Goal: Task Accomplishment & Management: Manage account settings

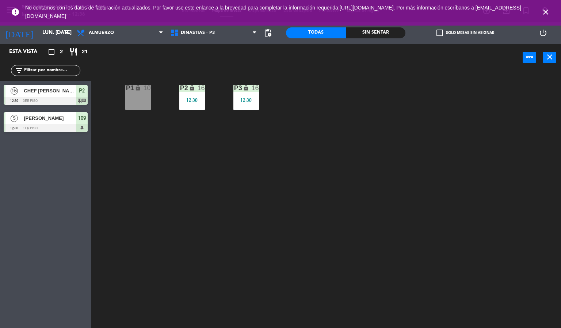
click at [140, 96] on div "P1 lock 10" at bounding box center [138, 98] width 26 height 26
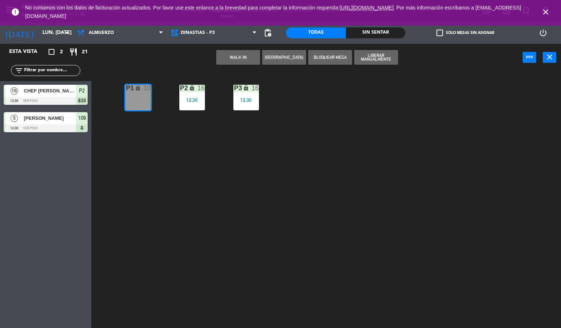
click at [242, 58] on button "WALK IN" at bounding box center [238, 57] width 44 height 15
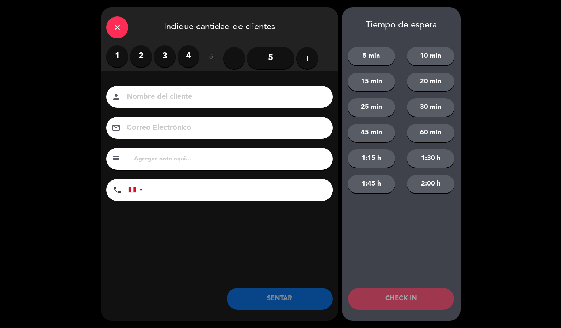
click at [309, 59] on icon "add" at bounding box center [307, 58] width 9 height 9
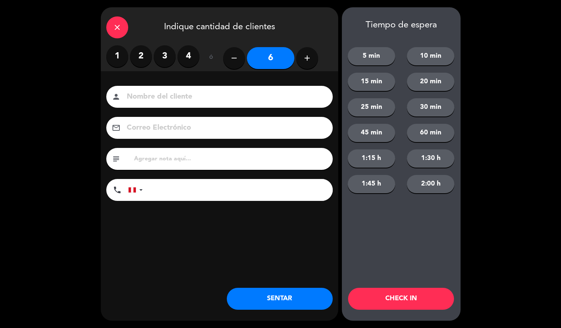
click at [205, 93] on input at bounding box center [224, 97] width 197 height 13
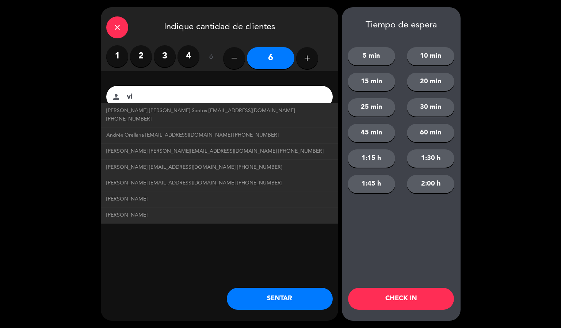
type input "v"
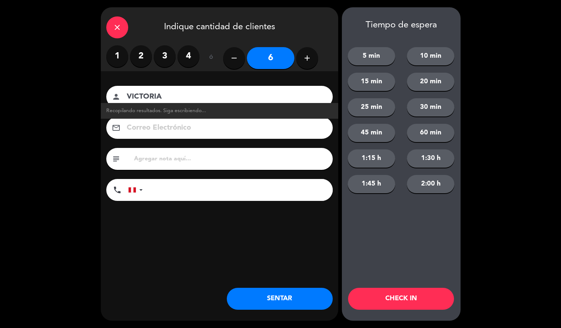
type input "VICTORIA"
click at [297, 299] on button "SENTAR" at bounding box center [280, 299] width 106 height 22
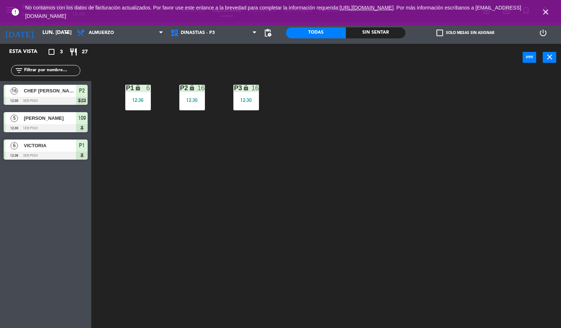
click at [301, 65] on div "power_input close" at bounding box center [306, 58] width 431 height 28
click at [321, 32] on div "Todas" at bounding box center [316, 32] width 60 height 11
click at [335, 11] on span "No contamos con los datos de facturación actualizados. Por favor use este enlan…" at bounding box center [280, 12] width 510 height 24
click at [337, 31] on div "Todas" at bounding box center [316, 32] width 60 height 11
click at [351, 31] on div "Sin sentar" at bounding box center [376, 32] width 60 height 11
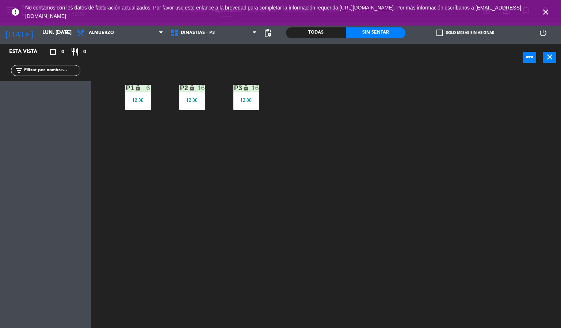
click at [366, 38] on div "Sin sentar" at bounding box center [376, 32] width 60 height 11
click at [427, 49] on div "power_input close" at bounding box center [306, 58] width 431 height 28
click at [545, 10] on icon "close" at bounding box center [545, 12] width 9 height 9
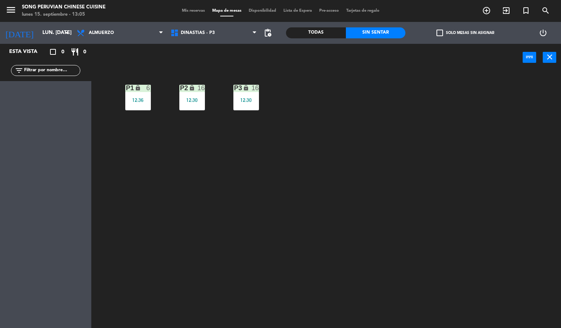
click at [450, 166] on div "P2 lock 16 12:30 P3 lock 16 12:30 P1 lock 6 12:36" at bounding box center [329, 200] width 464 height 257
click at [336, 185] on div "P2 lock 16 12:30 P3 lock 16 12:30 P1 lock 6 12:36" at bounding box center [329, 200] width 464 height 257
click at [499, 247] on div "P2 lock 16 12:30 P3 lock 16 12:30 P1 lock 6 12:36" at bounding box center [329, 200] width 464 height 257
click at [484, 230] on div "P2 lock 16 12:30 P3 lock 16 12:30 P1 lock 6 12:36" at bounding box center [329, 200] width 464 height 257
click at [408, 214] on div "P2 lock 16 12:30 P3 lock 16 12:30 P1 lock 6 12:36" at bounding box center [329, 200] width 464 height 257
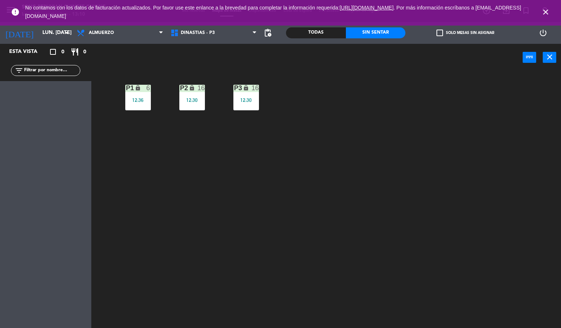
click at [334, 169] on div "P2 lock 16 12:30 P3 lock 16 12:30 P1 lock 6 12:36" at bounding box center [329, 200] width 464 height 257
click at [543, 6] on span "close" at bounding box center [545, 12] width 20 height 20
click at [548, 11] on icon "close" at bounding box center [545, 12] width 9 height 9
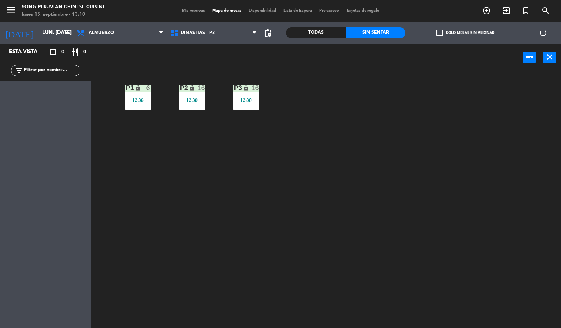
click at [459, 181] on div "P2 lock 16 12:30 P3 lock 16 12:30 P1 lock 6 12:36" at bounding box center [329, 200] width 464 height 257
click at [317, 30] on div "Todas" at bounding box center [316, 32] width 60 height 11
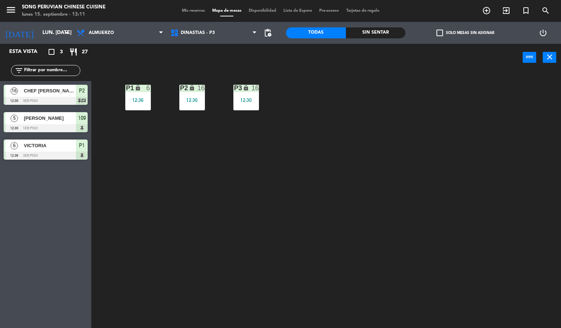
click at [328, 209] on div "P2 lock 16 12:30 P3 lock 16 12:30 P1 lock 6 12:36" at bounding box center [329, 200] width 464 height 257
click at [328, 169] on div "P2 lock 16 12:30 P3 lock 16 12:30 P1 lock 6 12:36" at bounding box center [329, 200] width 464 height 257
click at [206, 31] on span "DINASTIAS - P3" at bounding box center [198, 32] width 34 height 5
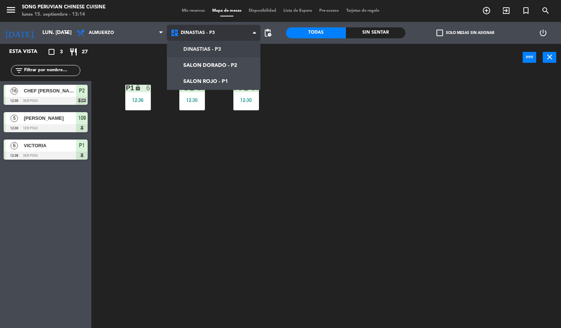
click at [230, 65] on ng-component "menu Song Peruvian Chinese Cuisine lunes 15. septiembre - 13:14 Mis reservas Ma…" at bounding box center [280, 164] width 561 height 328
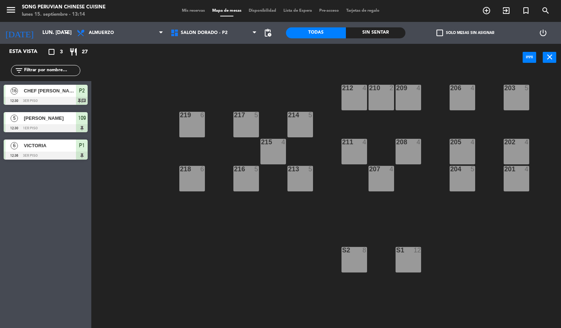
click at [248, 279] on div "203 5 206 4 210 2 212 4 209 4 214 5 217 5 219 6 202 4 205 4 208 4 211 4 215 4 2…" at bounding box center [329, 200] width 464 height 257
click at [238, 40] on span "SALON DORADO - P2" at bounding box center [214, 33] width 94 height 16
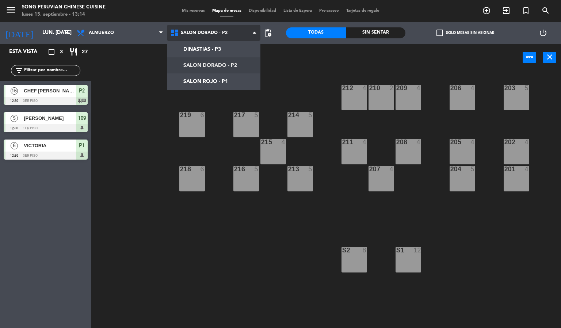
click at [248, 84] on ng-component "menu Song Peruvian Chinese Cuisine lunes 15. septiembre - 13:14 Mis reservas Ma…" at bounding box center [280, 164] width 561 height 328
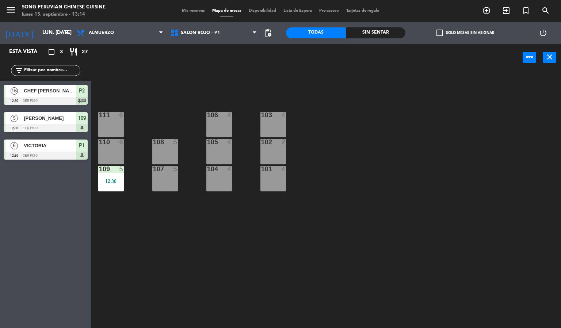
click at [242, 287] on div "103 4 106 4 111 6 102 2 105 4 108 5 110 6 101 4 104 4 107 5 109 5 12:30" at bounding box center [329, 200] width 464 height 257
click at [275, 121] on div "103 4" at bounding box center [273, 125] width 26 height 26
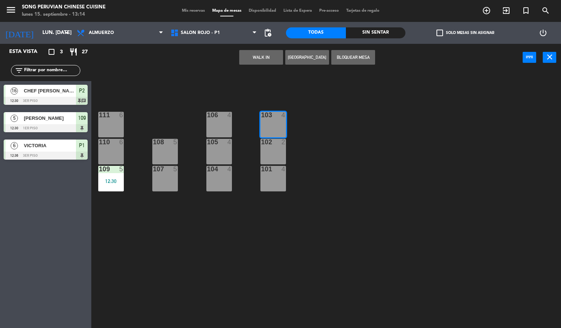
click at [267, 57] on button "WALK IN" at bounding box center [261, 57] width 44 height 15
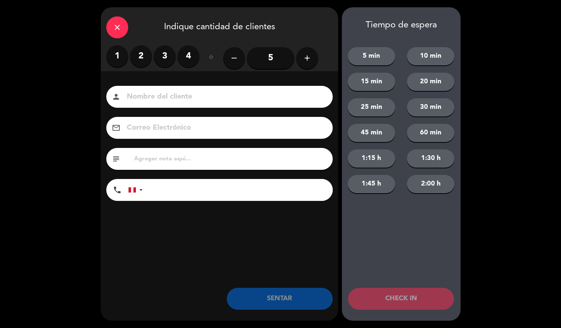
click at [141, 55] on label "2" at bounding box center [141, 56] width 22 height 22
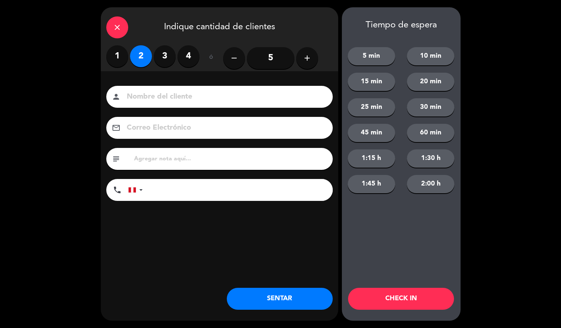
click at [192, 100] on input at bounding box center [224, 97] width 197 height 13
click at [136, 96] on input "PRLANDO [PERSON_NAME]" at bounding box center [224, 97] width 197 height 13
click at [129, 95] on input "PRLANDO [PERSON_NAME]" at bounding box center [224, 97] width 197 height 13
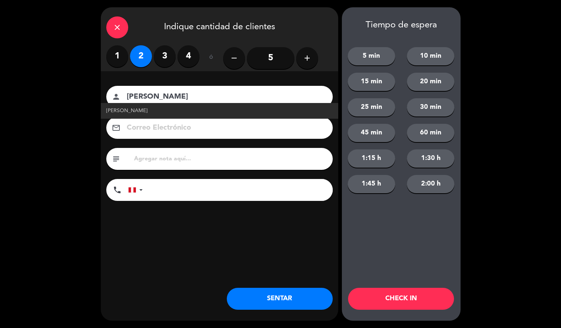
type input "[PERSON_NAME]"
click at [146, 107] on span "[PERSON_NAME]" at bounding box center [126, 111] width 41 height 8
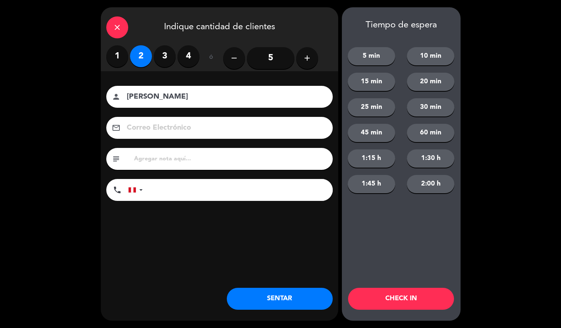
click at [403, 299] on button "CHECK IN" at bounding box center [401, 299] width 106 height 22
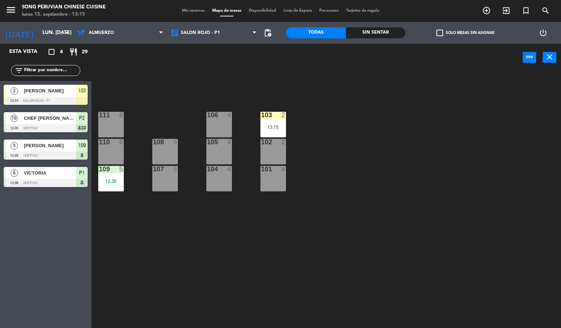
click at [378, 197] on div "103 2 13:15 106 4 111 6 102 2 105 4 108 5 110 6 101 4 104 4 107 5 109 5 12:30" at bounding box center [329, 200] width 464 height 257
click at [275, 116] on div at bounding box center [273, 115] width 12 height 7
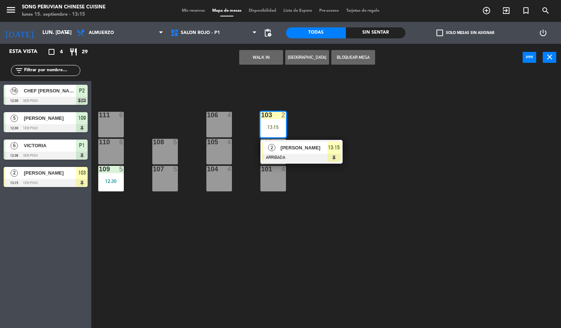
click at [318, 147] on span "[PERSON_NAME]" at bounding box center [303, 148] width 47 height 8
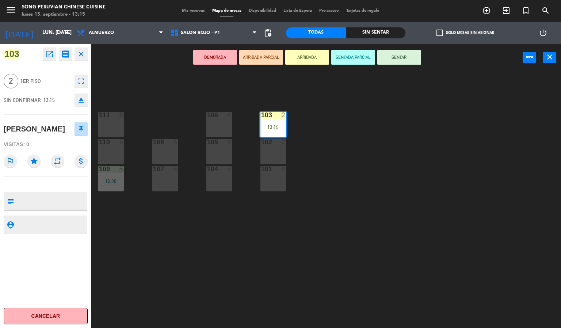
click at [399, 56] on button "SENTAR" at bounding box center [399, 57] width 44 height 15
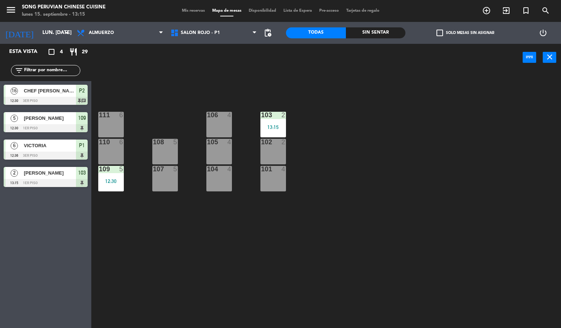
click at [377, 224] on div "103 2 13:15 106 4 111 6 102 2 105 4 108 5 110 6 101 4 104 4 107 5 109 5 12:30" at bounding box center [329, 200] width 464 height 257
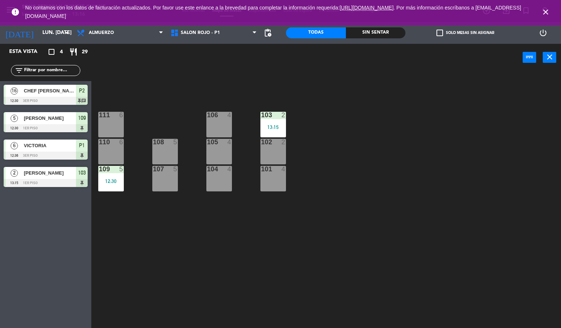
click at [549, 12] on icon "close" at bounding box center [545, 12] width 9 height 9
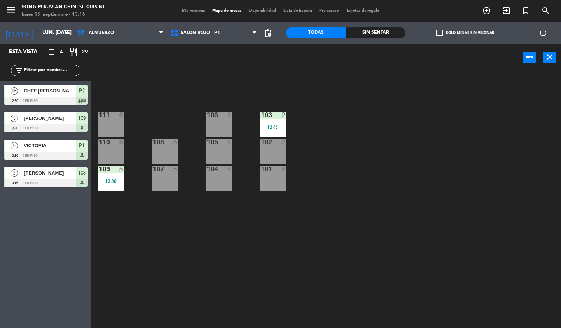
click at [440, 137] on div "103 2 13:15 106 4 111 6 102 2 105 4 108 5 110 6 101 4 104 4 107 5 109 5 12:30" at bounding box center [329, 200] width 464 height 257
click at [426, 230] on div "103 2 13:15 106 4 111 6 102 2 105 4 108 5 110 6 101 4 104 4 107 5 109 5 12:30" at bounding box center [329, 200] width 464 height 257
click at [214, 145] on div at bounding box center [219, 142] width 12 height 7
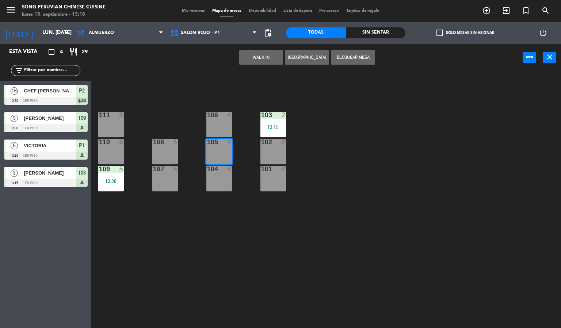
click at [254, 62] on button "WALK IN" at bounding box center [261, 57] width 44 height 15
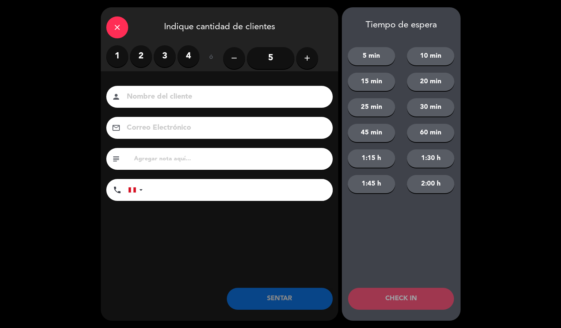
click at [142, 56] on label "2" at bounding box center [141, 56] width 22 height 22
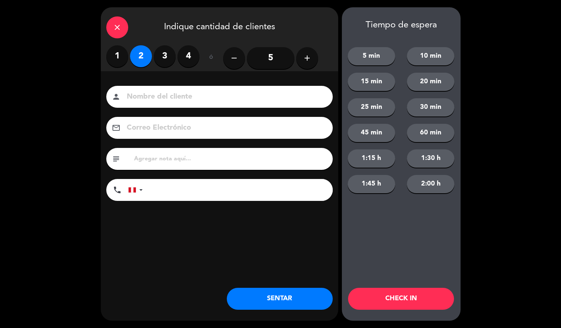
click at [185, 95] on input at bounding box center [224, 97] width 197 height 13
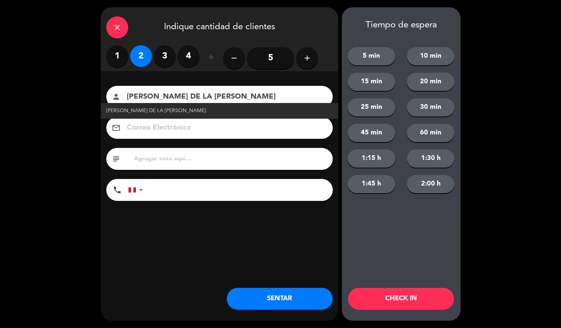
type input "[PERSON_NAME] DE LA [PERSON_NAME]"
click at [121, 111] on span "[PERSON_NAME] DE LA [PERSON_NAME]" at bounding box center [156, 111] width 100 height 8
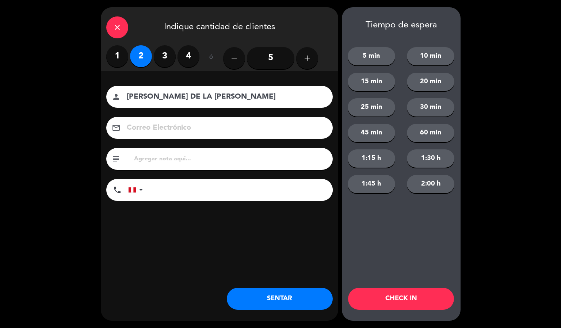
click at [405, 301] on button "CHECK IN" at bounding box center [401, 299] width 106 height 22
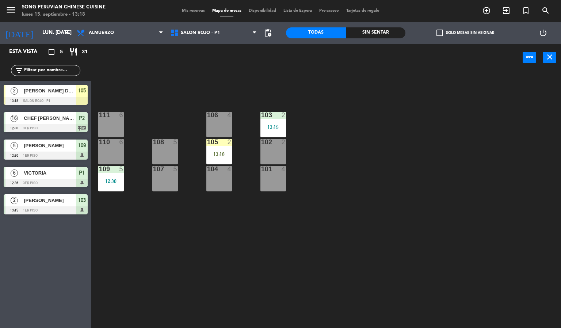
click at [350, 211] on div "103 2 13:15 106 4 111 6 102 2 105 2 13:18 108 5 110 6 101 4 104 4 107 5 109 5 1…" at bounding box center [329, 200] width 464 height 257
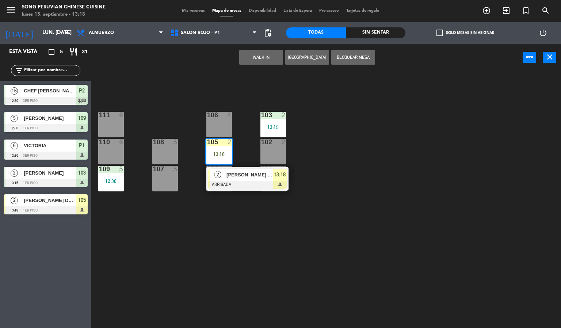
click at [262, 183] on div at bounding box center [247, 185] width 78 height 8
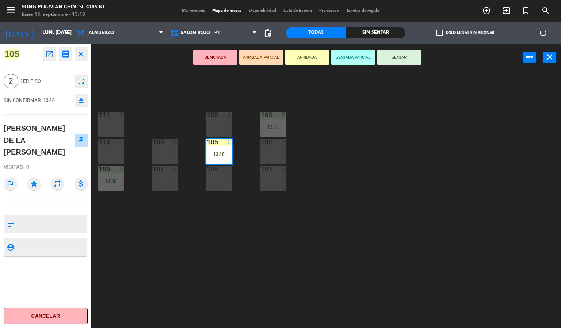
click at [411, 61] on button "SENTAR" at bounding box center [399, 57] width 44 height 15
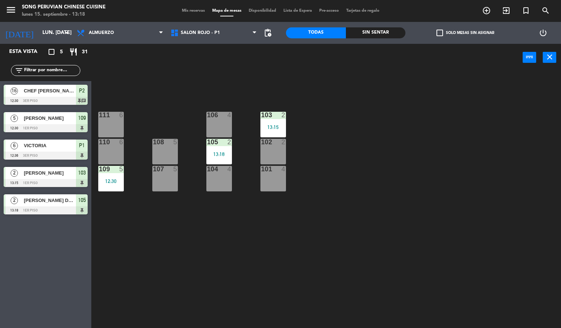
click at [450, 170] on div "103 2 13:15 106 4 111 6 102 2 105 2 13:18 108 5 110 6 101 4 104 4 107 5 109 5 1…" at bounding box center [329, 200] width 464 height 257
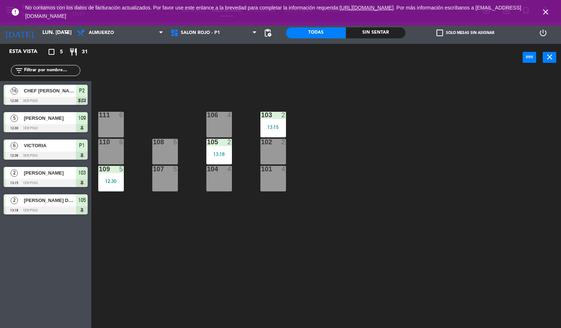
click at [549, 14] on icon "close" at bounding box center [545, 12] width 9 height 9
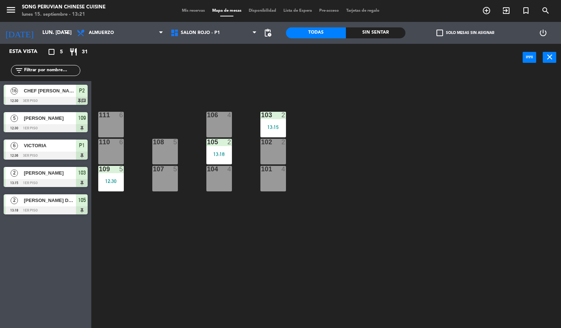
click at [482, 89] on div "103 2 13:15 106 4 111 6 102 2 105 2 13:18 108 5 110 6 101 4 104 4 107 5 109 5 1…" at bounding box center [329, 200] width 464 height 257
click at [391, 230] on div "103 2 13:15 106 4 111 6 102 2 105 2 13:18 108 5 110 6 101 4 104 4 107 5 109 5 1…" at bounding box center [329, 200] width 464 height 257
click at [136, 32] on span "Almuerzo" at bounding box center [120, 33] width 94 height 16
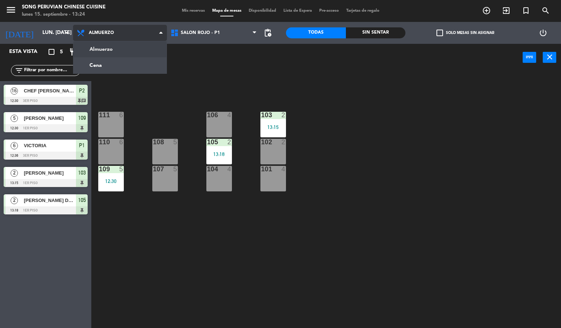
click at [150, 68] on ng-component "menu Song Peruvian Chinese Cuisine lunes 15. septiembre - 13:24 Mis reservas Ma…" at bounding box center [280, 164] width 561 height 328
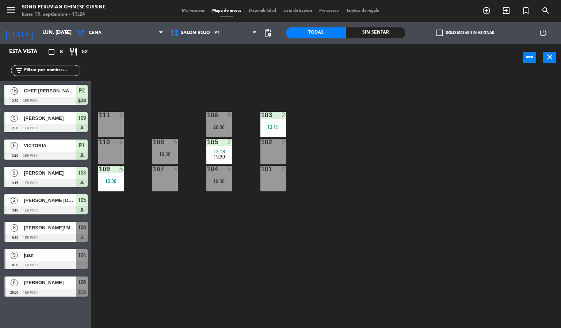
click at [388, 34] on div "Sin sentar" at bounding box center [376, 32] width 60 height 11
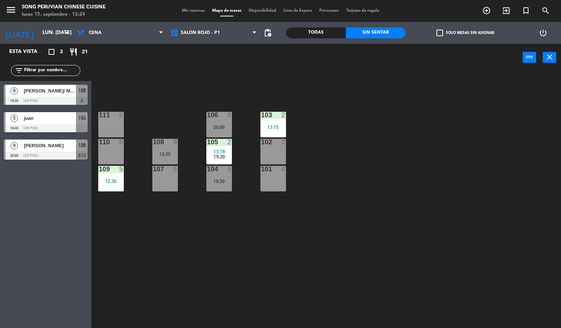
click at [67, 90] on span "[PERSON_NAME]/ METEORITO AEREOLINEA" at bounding box center [50, 91] width 52 height 8
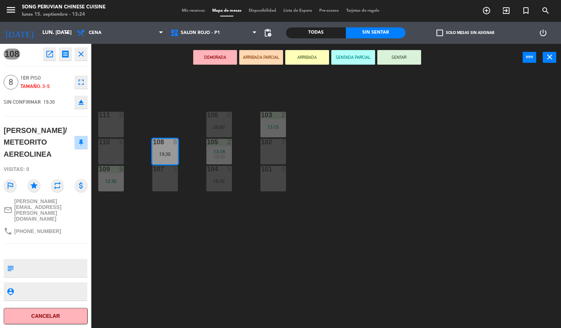
click at [217, 277] on div "103 2 13:15 106 8 20:00 111 6 102 2 105 2 13:18 19:30 108 8 19:30 110 6 101 4 1…" at bounding box center [329, 200] width 464 height 257
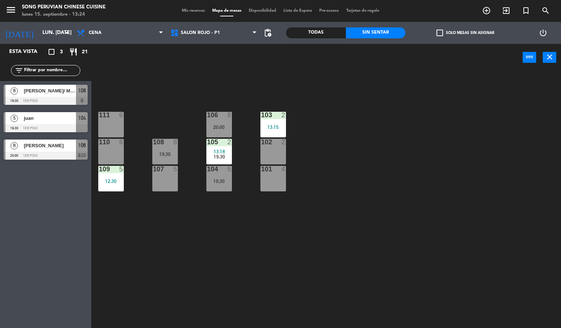
click at [64, 115] on span "juan" at bounding box center [50, 118] width 52 height 8
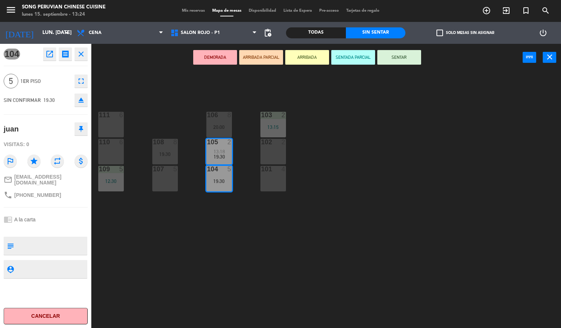
click at [182, 289] on div "103 2 13:15 106 8 20:00 111 6 102 2 105 2 13:18 19:30 108 8 19:30 110 6 101 4 1…" at bounding box center [329, 200] width 464 height 257
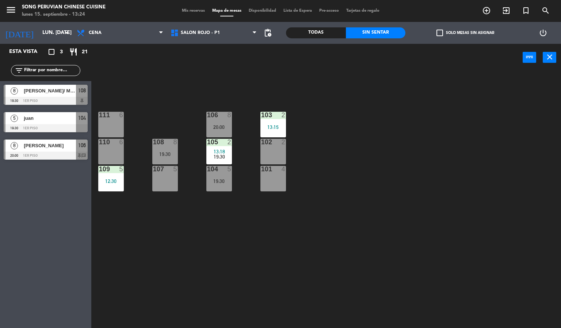
click at [64, 144] on span "[PERSON_NAME]" at bounding box center [50, 146] width 52 height 8
click at [211, 260] on div "103 2 13:15 106 8 20:00 111 6 102 2 105 2 13:18 19:30 108 8 19:30 110 6 101 4 1…" at bounding box center [329, 200] width 464 height 257
click at [126, 37] on span "Cena" at bounding box center [120, 33] width 94 height 16
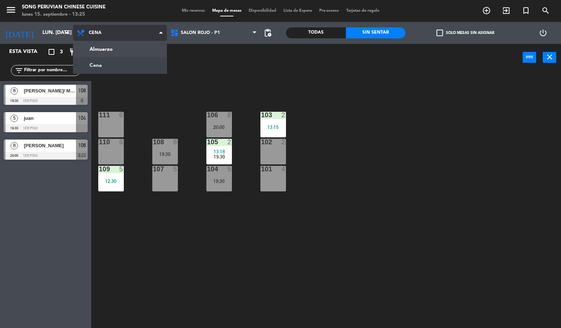
click at [143, 49] on ng-component "menu Song Peruvian Chinese Cuisine lunes 15. septiembre - 13:25 Mis reservas Ma…" at bounding box center [280, 164] width 561 height 328
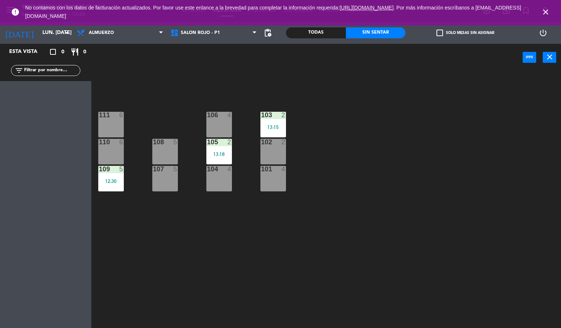
click at [544, 8] on icon "close" at bounding box center [545, 12] width 9 height 9
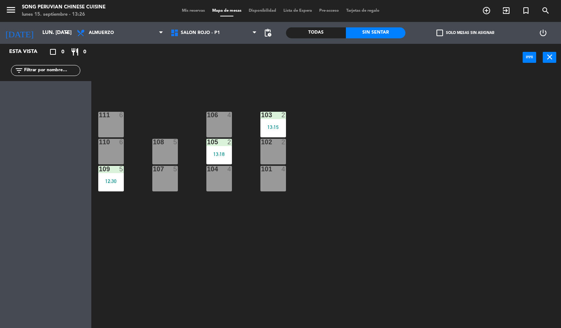
click at [422, 163] on div "103 2 13:15 106 4 111 6 102 2 105 2 13:18 108 5 110 6 101 4 104 4 107 5 109 5 1…" at bounding box center [329, 200] width 464 height 257
click at [381, 145] on div "103 2 13:15 106 4 111 6 102 2 105 2 13:18 108 5 110 6 101 4 104 4 107 5 109 5 1…" at bounding box center [329, 200] width 464 height 257
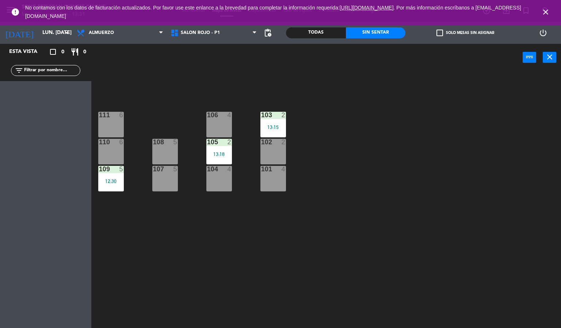
click at [545, 12] on icon "close" at bounding box center [545, 12] width 9 height 9
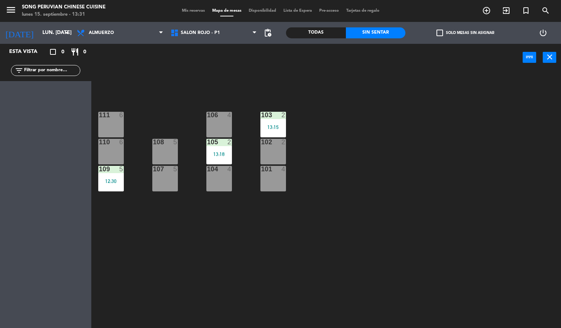
click at [440, 172] on div "103 2 13:15 106 4 111 6 102 2 105 2 13:18 108 5 110 6 101 4 104 4 107 5 109 5 1…" at bounding box center [329, 200] width 464 height 257
click at [51, 33] on input "lun. [DATE]" at bounding box center [73, 32] width 69 height 13
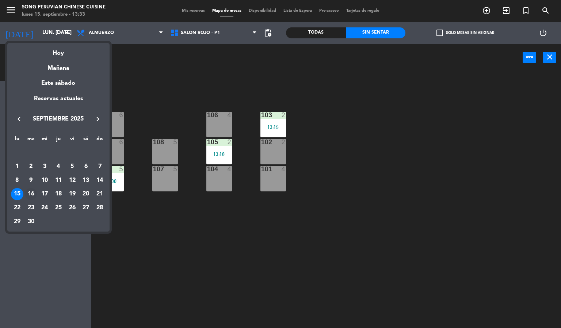
click at [31, 194] on div "16" at bounding box center [31, 194] width 12 height 12
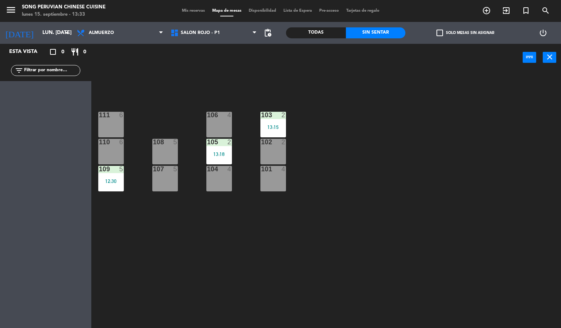
type input "[DATE] sep."
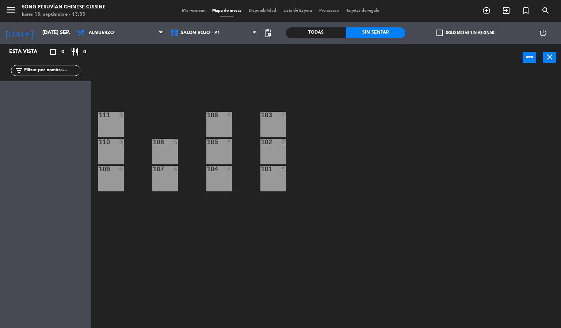
click at [383, 245] on div "103 4 106 4 111 6 102 2 105 4 108 5 110 6 101 4 104 4 107 5 109 6" at bounding box center [329, 200] width 464 height 257
click at [141, 37] on span "Almuerzo" at bounding box center [120, 33] width 94 height 16
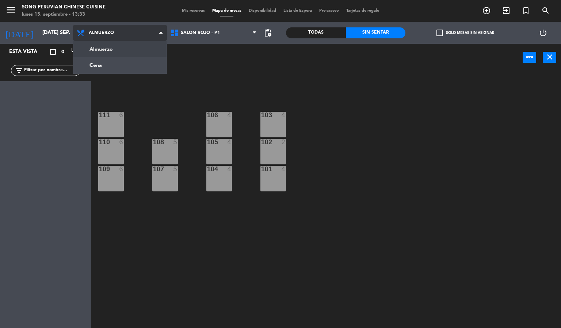
click at [137, 65] on ng-component "menu Song Peruvian Chinese Cuisine lunes 15. septiembre - 13:33 Mis reservas Ma…" at bounding box center [280, 164] width 561 height 328
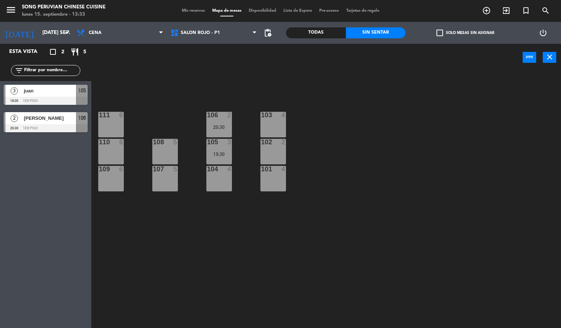
click at [358, 244] on div "103 4 106 2 20:30 111 6 102 2 105 3 19:30 108 5 110 6 101 4 104 4 107 5 109 6" at bounding box center [329, 200] width 464 height 257
click at [270, 120] on div "103 4" at bounding box center [273, 125] width 26 height 26
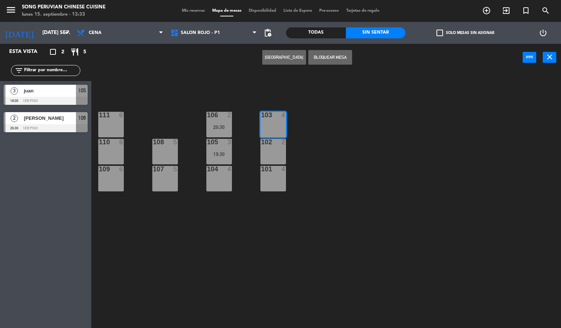
click at [280, 56] on button "[GEOGRAPHIC_DATA]" at bounding box center [284, 57] width 44 height 15
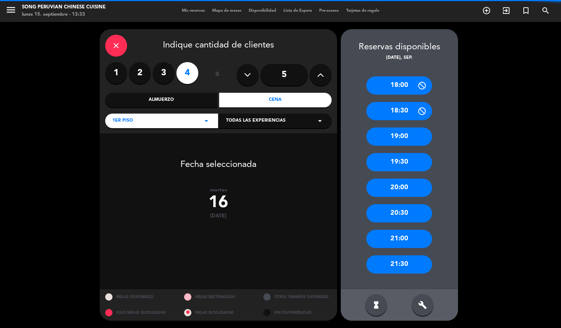
click at [320, 74] on icon at bounding box center [320, 74] width 7 height 11
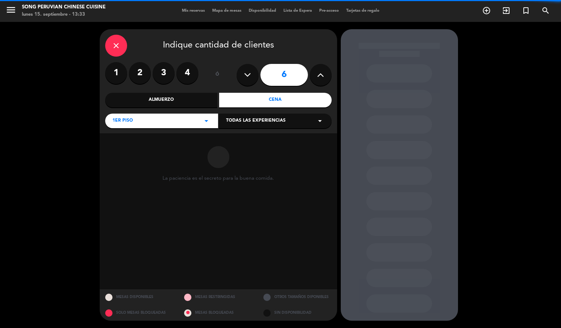
click at [320, 74] on icon at bounding box center [320, 74] width 7 height 11
type input "8"
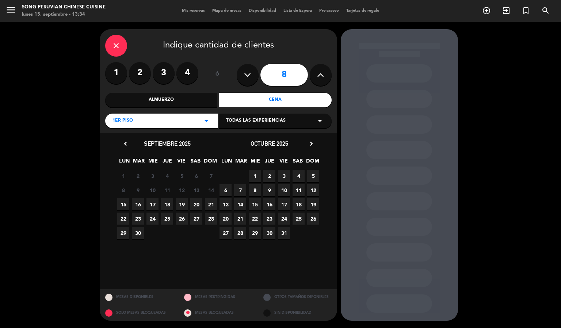
click at [140, 206] on span "16" at bounding box center [138, 204] width 12 height 12
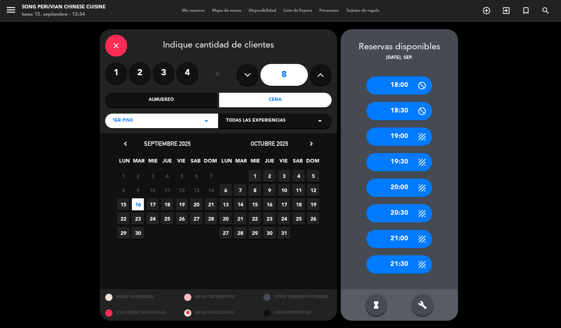
click at [424, 303] on icon "build" at bounding box center [422, 304] width 9 height 9
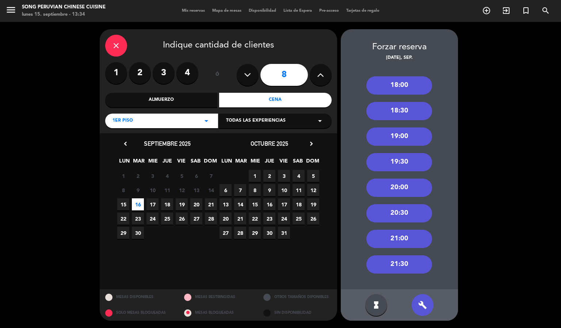
click at [413, 216] on div "20:30" at bounding box center [399, 213] width 66 height 18
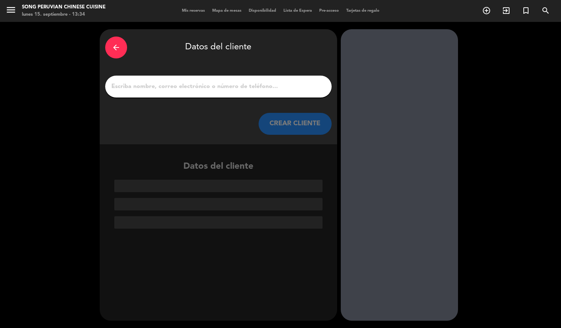
click at [300, 88] on input "1" at bounding box center [218, 86] width 215 height 10
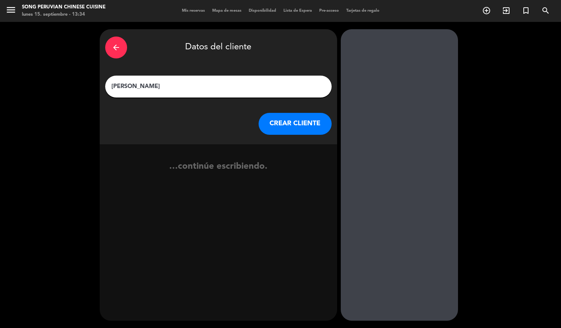
type input "[PERSON_NAME]"
click at [301, 122] on button "CREAR CLIENTE" at bounding box center [294, 124] width 73 height 22
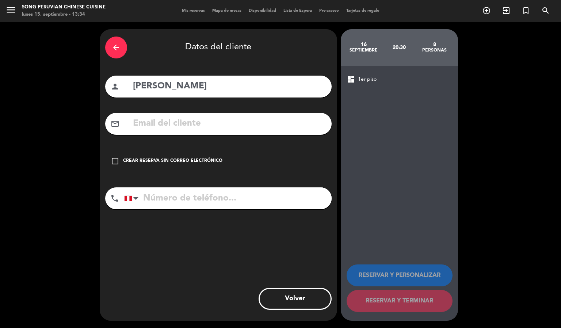
click at [231, 125] on input "text" at bounding box center [229, 123] width 194 height 15
click at [259, 124] on input "text" at bounding box center [229, 123] width 194 height 15
paste input "[EMAIL_ADDRESS][DOMAIN_NAME]"
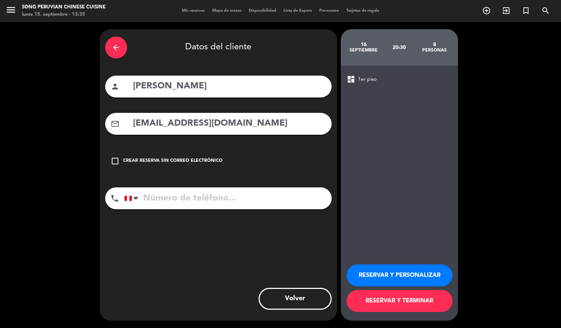
type input "[EMAIL_ADDRESS][DOMAIN_NAME]"
click at [268, 202] on input "tel" at bounding box center [227, 198] width 207 height 22
type input "961217319"
click at [414, 276] on button "RESERVAR Y PERSONALIZAR" at bounding box center [399, 275] width 106 height 22
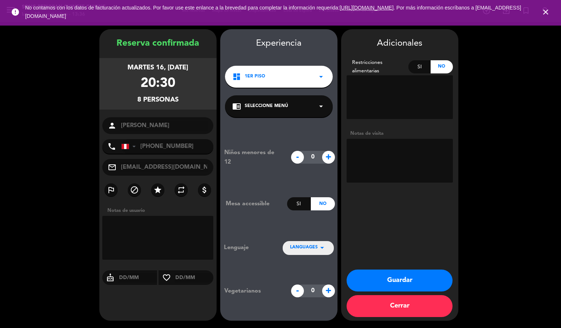
click at [403, 151] on textarea at bounding box center [399, 161] width 106 height 44
click at [545, 11] on icon "close" at bounding box center [545, 12] width 9 height 9
click at [400, 280] on button "Guardar" at bounding box center [399, 280] width 106 height 22
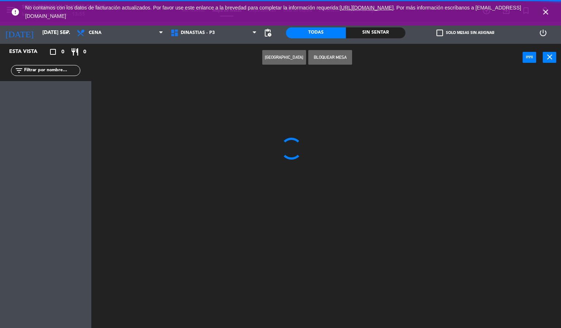
click at [545, 9] on icon "close" at bounding box center [545, 12] width 9 height 9
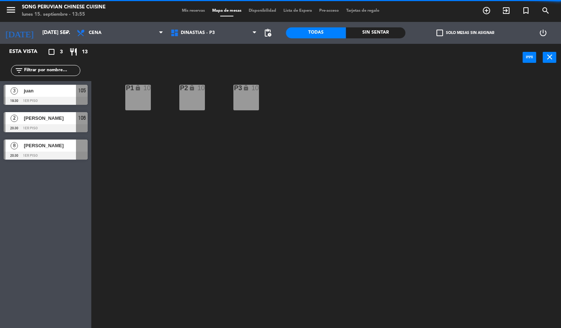
click at [364, 188] on div "P2 lock 10 P3 lock 10 P1 lock 10" at bounding box center [329, 200] width 464 height 257
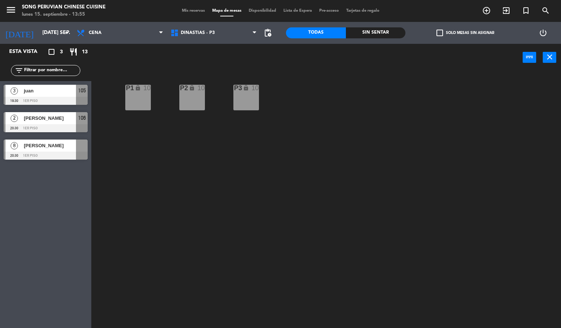
click at [139, 183] on div "P2 lock 10 P3 lock 10 P1 lock 10" at bounding box center [329, 200] width 464 height 257
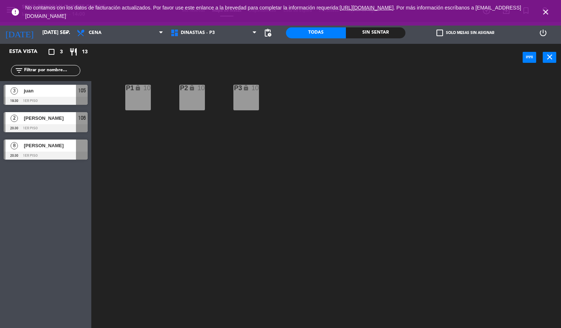
click at [545, 14] on icon "close" at bounding box center [545, 12] width 9 height 9
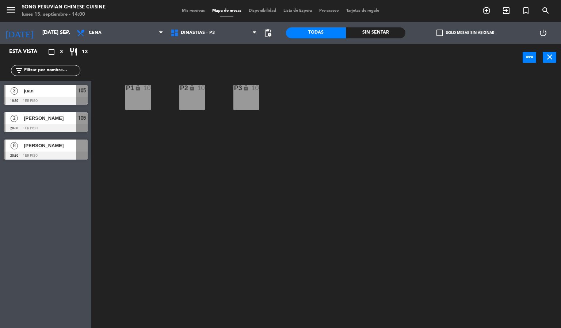
click at [448, 189] on div "P2 lock 10 P3 lock 10 P1 lock 10" at bounding box center [329, 200] width 464 height 257
click at [51, 32] on input "[DATE] sep." at bounding box center [73, 32] width 69 height 13
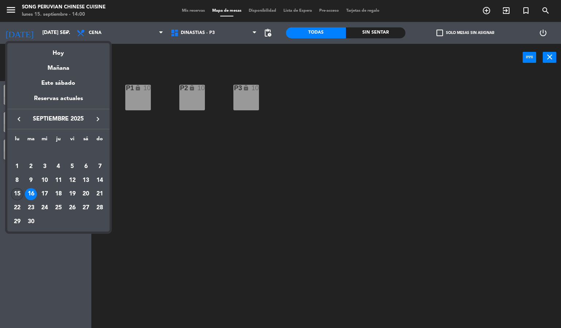
click at [19, 196] on div "15" at bounding box center [17, 194] width 12 height 12
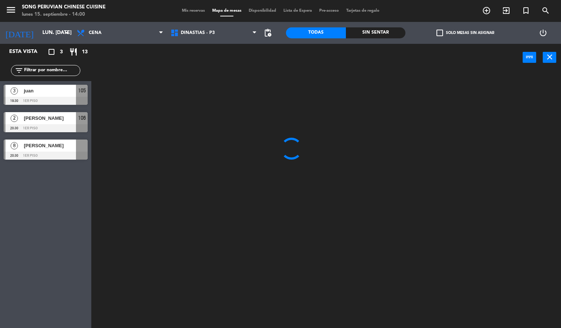
click at [389, 206] on div at bounding box center [329, 200] width 464 height 257
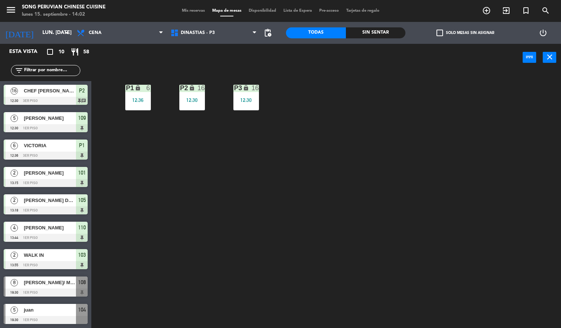
click at [362, 235] on div "P2 lock 16 12:30 P3 lock 16 12:30 P1 lock 6 12:36" at bounding box center [329, 200] width 464 height 257
click at [195, 195] on div "P2 lock 16 12:30 P3 lock 16 12:30 P1 lock 6 12:36" at bounding box center [329, 200] width 464 height 257
click at [123, 29] on span "Cena" at bounding box center [120, 33] width 94 height 16
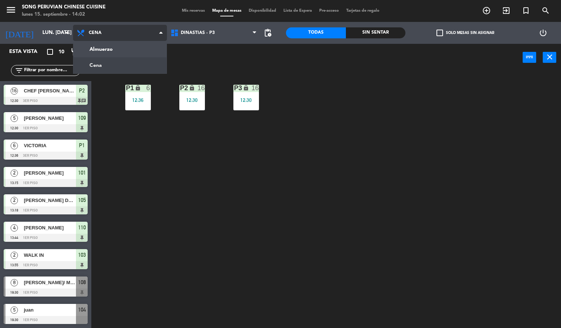
click at [145, 51] on ng-component "menu Song Peruvian Chinese Cuisine lunes 15. septiembre - 14:02 Mis reservas Ma…" at bounding box center [280, 164] width 561 height 328
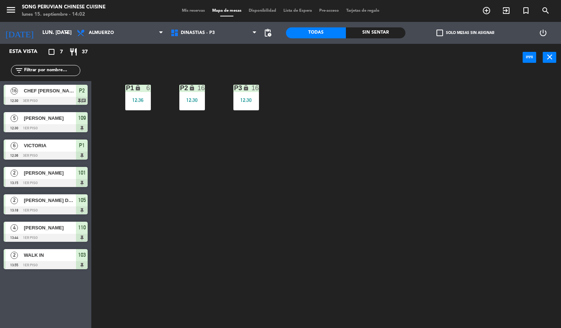
click at [257, 259] on div "P2 lock 16 12:30 P3 lock 16 12:30 P1 lock 6 12:36" at bounding box center [329, 200] width 464 height 257
click at [214, 30] on span "DINASTIAS - P3" at bounding box center [214, 33] width 94 height 16
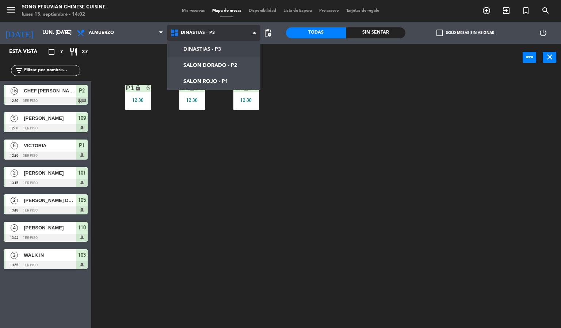
click at [220, 81] on ng-component "menu Song Peruvian Chinese Cuisine lunes 15. septiembre - 14:02 Mis reservas Ma…" at bounding box center [280, 164] width 561 height 328
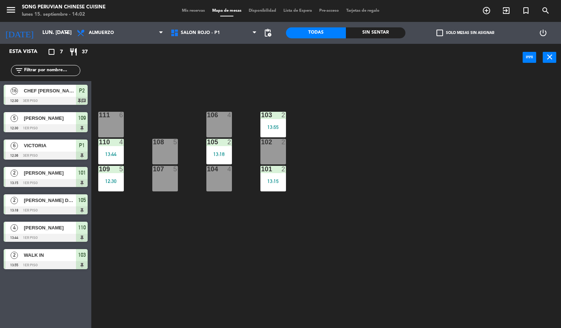
click at [271, 269] on div "103 2 13:55 106 4 111 6 102 2 105 2 13:18 108 5 110 4 13:44 101 2 13:15 104 4 1…" at bounding box center [329, 200] width 464 height 257
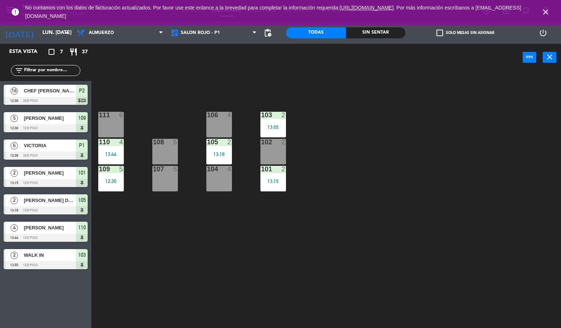
click at [358, 189] on div "103 2 13:55 106 4 111 6 102 2 105 2 13:18 108 5 110 4 13:44 101 2 13:15 104 4 1…" at bounding box center [329, 200] width 464 height 257
click at [108, 169] on div at bounding box center [111, 169] width 12 height 7
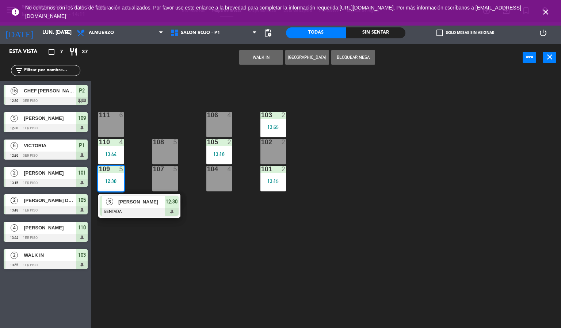
click at [154, 205] on span "[PERSON_NAME]" at bounding box center [141, 202] width 47 height 8
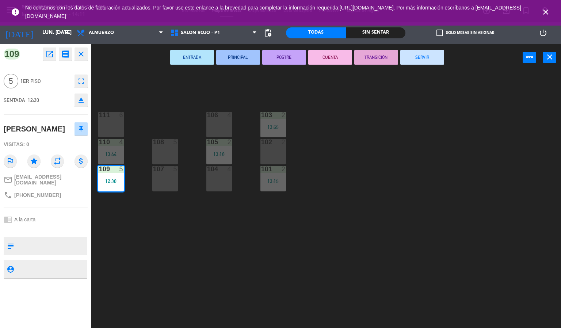
click at [331, 56] on button "CUENTA" at bounding box center [330, 57] width 44 height 15
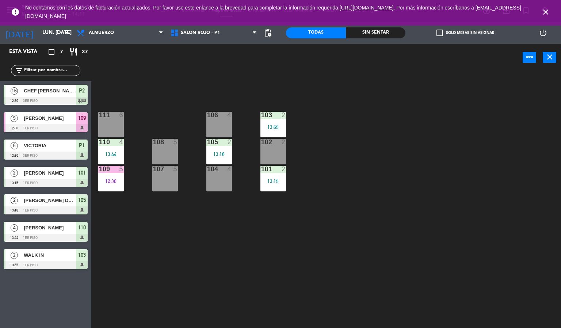
click at [113, 174] on div "109 5 12:30" at bounding box center [111, 179] width 26 height 26
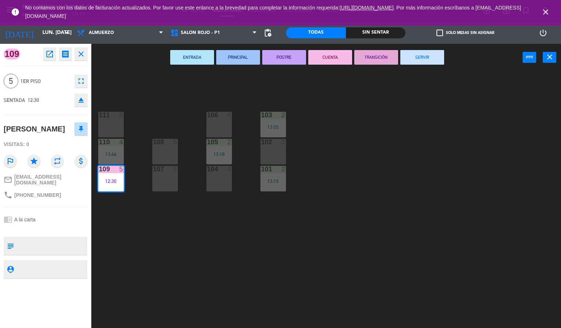
click at [419, 56] on button "SERVIR" at bounding box center [422, 57] width 44 height 15
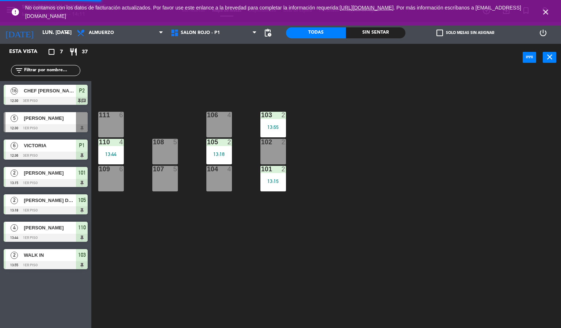
click at [548, 11] on icon "close" at bounding box center [545, 12] width 9 height 9
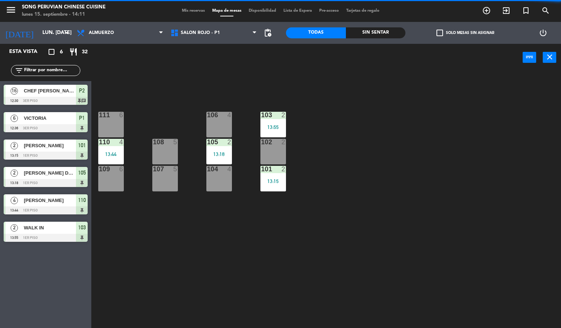
click at [435, 139] on div "103 2 13:55 106 4 111 6 102 2 105 2 13:18 108 5 110 4 13:44 101 2 13:15 104 4 1…" at bounding box center [329, 200] width 464 height 257
click at [273, 127] on div "13:55" at bounding box center [273, 126] width 26 height 5
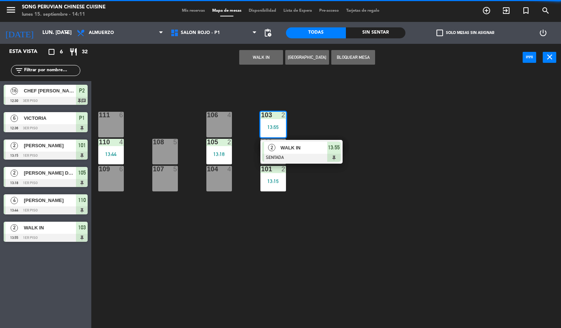
click at [311, 154] on div at bounding box center [301, 158] width 78 height 8
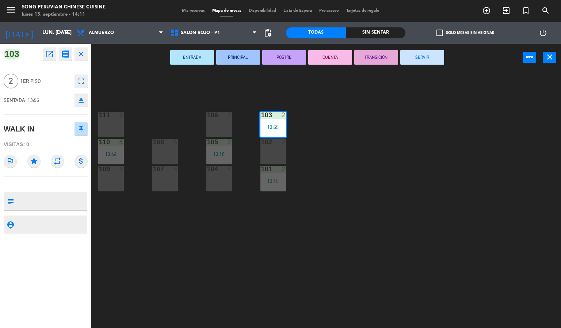
click at [364, 197] on div "103 2 13:55 106 4 111 6 102 2 105 2 13:18 108 5 110 4 13:44 101 2 13:15 104 4 1…" at bounding box center [329, 200] width 464 height 257
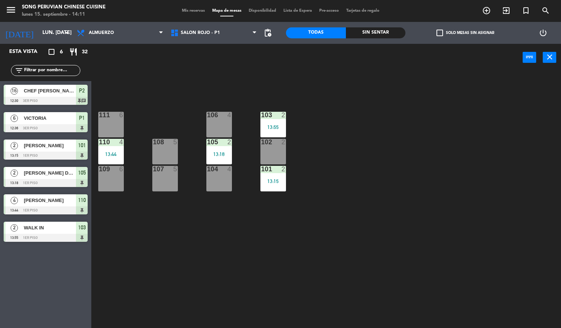
click at [275, 177] on div "101 2 13:15" at bounding box center [273, 179] width 26 height 26
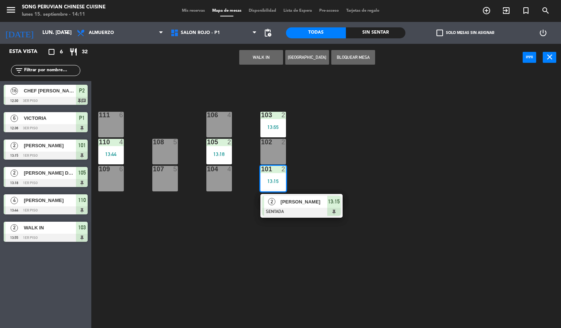
click at [318, 211] on div at bounding box center [301, 212] width 78 height 8
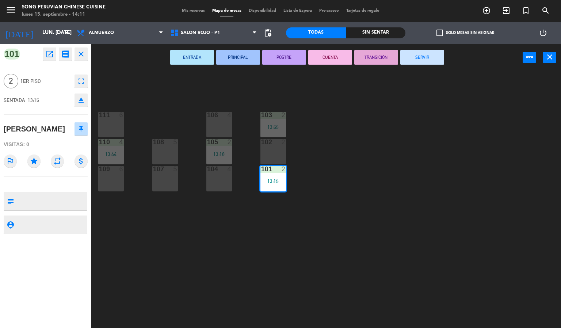
click at [328, 56] on button "CUENTA" at bounding box center [330, 57] width 44 height 15
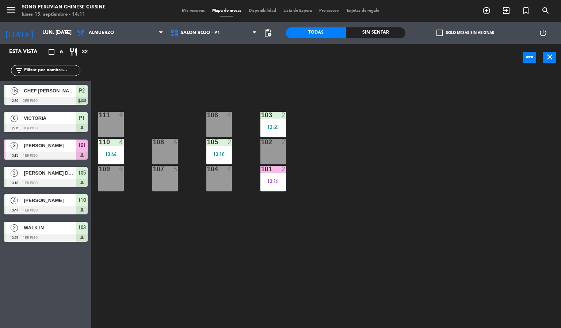
click at [273, 128] on div "13:55" at bounding box center [273, 126] width 26 height 5
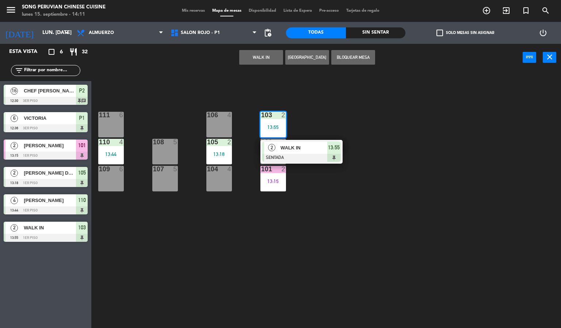
click at [299, 145] on span "WALK IN" at bounding box center [303, 148] width 47 height 8
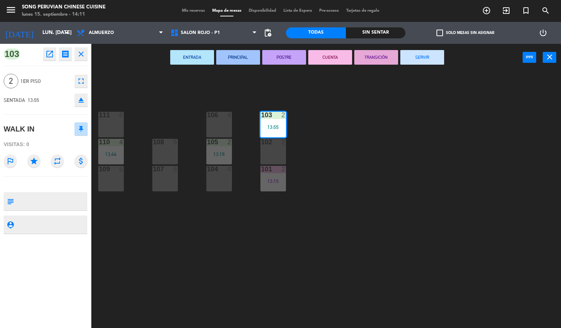
click at [327, 64] on button "CUENTA" at bounding box center [330, 57] width 44 height 15
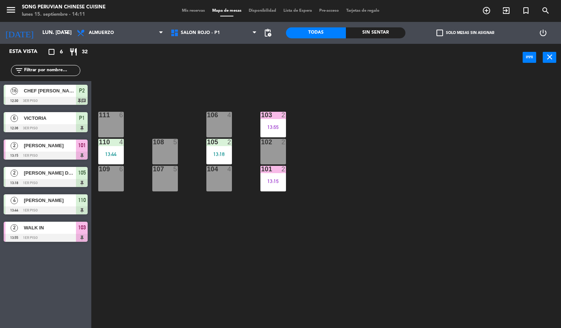
click at [364, 169] on div "103 2 13:55 106 4 111 6 102 2 105 2 13:18 108 5 110 4 13:44 101 2 13:15 104 4 1…" at bounding box center [329, 200] width 464 height 257
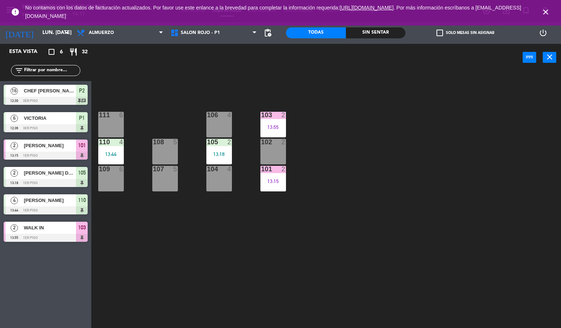
click at [545, 14] on icon "close" at bounding box center [545, 12] width 9 height 9
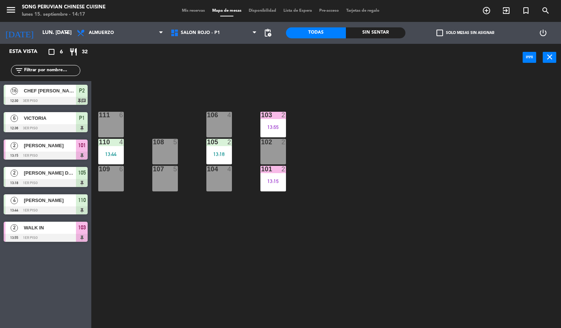
click at [470, 116] on div "103 2 13:55 106 4 111 6 102 2 105 2 13:18 108 5 110 4 13:44 101 2 13:15 104 4 1…" at bounding box center [329, 200] width 464 height 257
click at [350, 108] on div "103 2 13:55 106 4 111 6 102 2 105 2 13:18 108 5 110 4 13:44 101 2 13:15 104 4 1…" at bounding box center [329, 200] width 464 height 257
click at [283, 114] on div "2" at bounding box center [283, 115] width 4 height 7
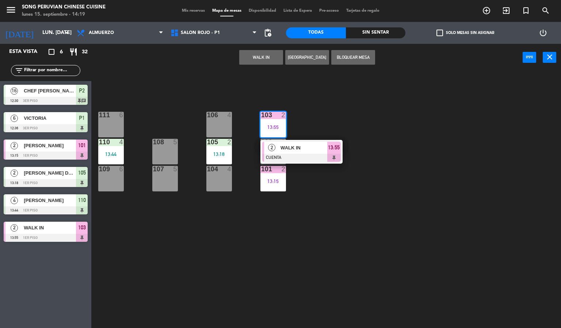
click at [300, 145] on span "WALK IN" at bounding box center [303, 148] width 47 height 8
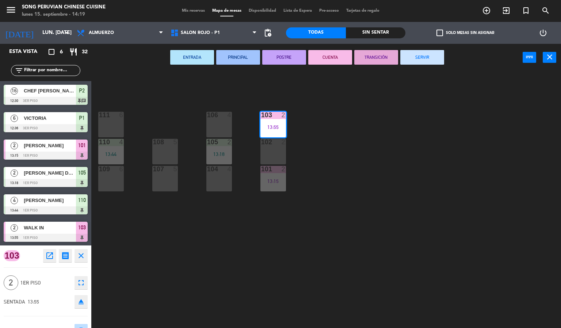
click at [418, 64] on button "SERVIR" at bounding box center [422, 57] width 44 height 15
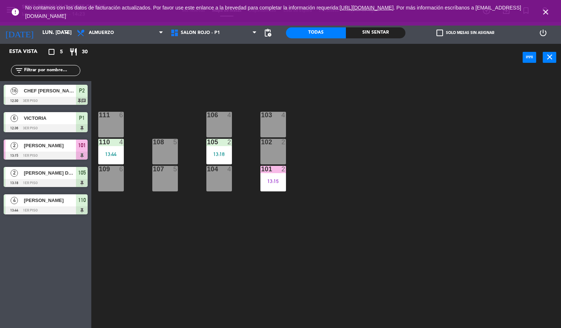
click at [553, 11] on span "close" at bounding box center [545, 12] width 20 height 20
click at [545, 8] on icon "close" at bounding box center [545, 12] width 9 height 9
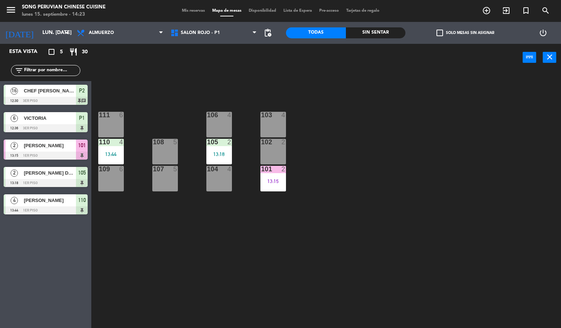
click at [464, 163] on div "103 4 106 4 111 6 102 2 105 2 13:18 108 5 110 4 13:44 101 2 13:15 104 4 107 5 1…" at bounding box center [329, 200] width 464 height 257
click at [273, 181] on div "13:15" at bounding box center [273, 180] width 26 height 5
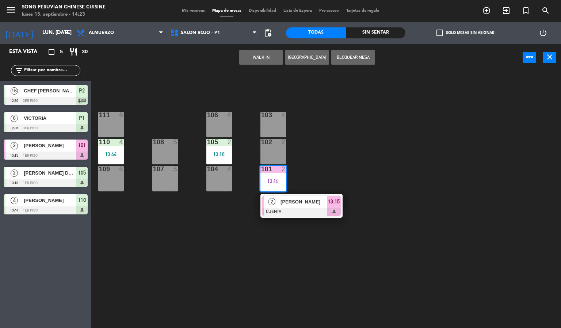
click at [305, 211] on div at bounding box center [301, 212] width 78 height 8
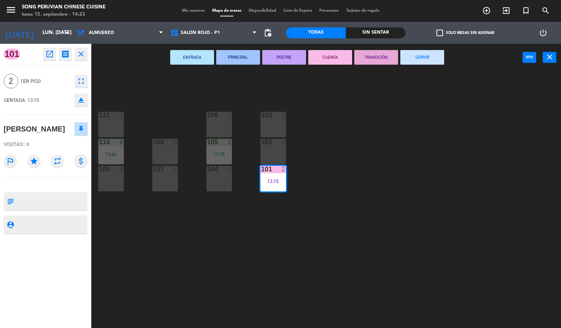
click at [416, 60] on button "SERVIR" at bounding box center [422, 57] width 44 height 15
click at [423, 129] on div "103 4 106 4 111 6 102 2 105 2 13:18 108 5 110 4 13:44 101 2 13:15 104 4 107 5 1…" at bounding box center [329, 200] width 464 height 257
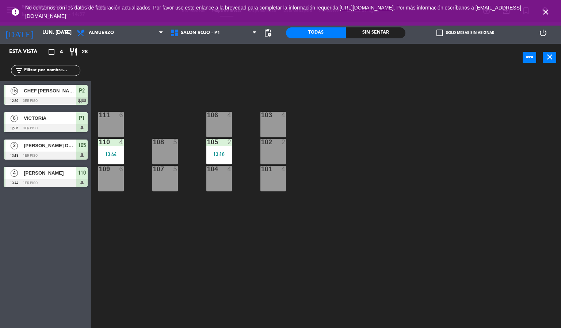
click at [545, 9] on icon "close" at bounding box center [545, 12] width 9 height 9
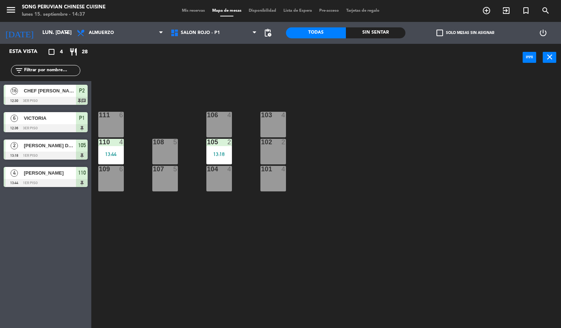
click at [473, 111] on div "103 4 106 4 111 6 102 2 105 2 13:18 108 5 110 4 13:44 101 4 104 4 107 5 109 6" at bounding box center [329, 200] width 464 height 257
click at [371, 197] on div "103 4 106 4 111 6 102 2 105 2 13:18 108 5 110 4 13:44 101 4 104 4 107 5 109 6" at bounding box center [329, 200] width 464 height 257
click at [376, 163] on div "103 4 106 4 111 6 102 2 105 2 13:18 108 5 110 4 13:44 101 4 104 4 107 5 109 6" at bounding box center [329, 200] width 464 height 257
click at [39, 30] on input "lun. [DATE]" at bounding box center [73, 32] width 69 height 13
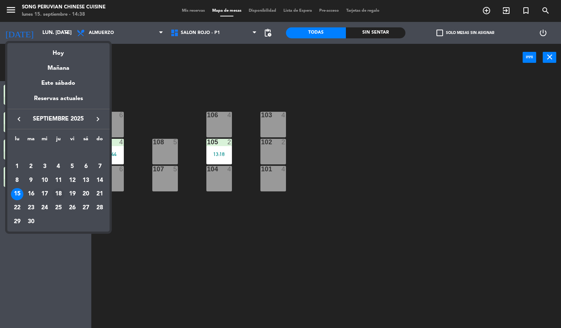
click at [61, 194] on div "18" at bounding box center [58, 194] width 12 height 12
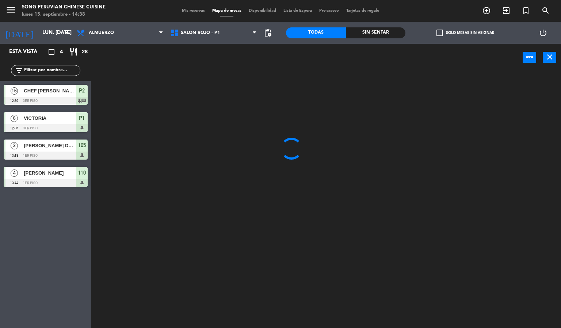
type input "[DEMOGRAPHIC_DATA] [DATE]"
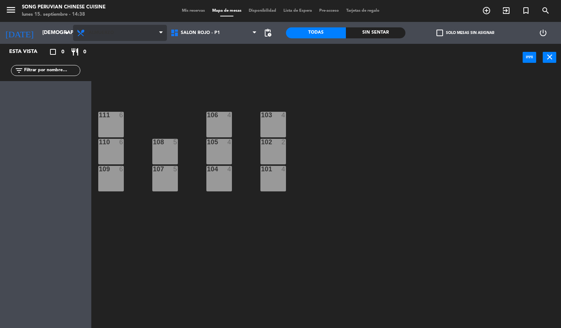
click at [128, 30] on span "Almuerzo" at bounding box center [120, 33] width 94 height 16
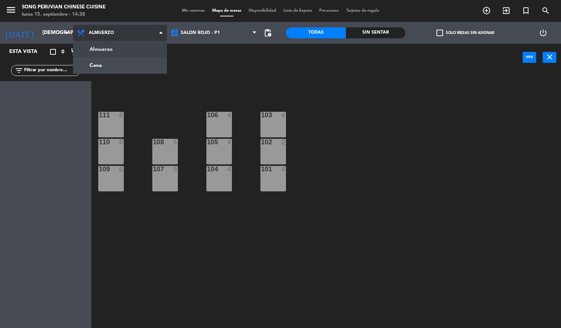
click at [135, 71] on ng-component "menu Song Peruvian Chinese Cuisine lunes 15. septiembre - 14:38 Mis reservas Ma…" at bounding box center [280, 164] width 561 height 328
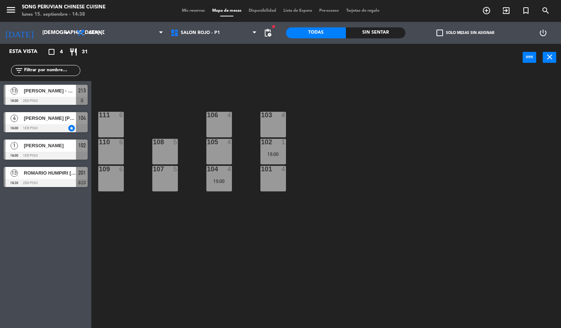
click at [184, 89] on div "103 4 106 4 111 6 102 1 19:00 105 4 108 5 110 6 101 4 104 4 19:00 107 5 109 6" at bounding box center [329, 200] width 464 height 257
click at [459, 205] on div "103 4 106 4 111 6 102 1 19:00 105 4 108 5 110 6 101 4 104 4 19:00 107 5 109 6" at bounding box center [329, 200] width 464 height 257
click at [458, 214] on div "103 4 106 4 111 6 102 1 19:00 105 4 108 5 110 6 101 4 104 4 19:00 107 5 109 6" at bounding box center [329, 200] width 464 height 257
click at [189, 9] on span "Mis reservas" at bounding box center [193, 11] width 30 height 4
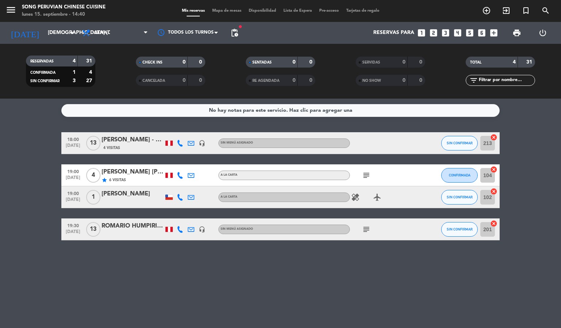
click at [367, 174] on icon "subject" at bounding box center [366, 175] width 9 height 9
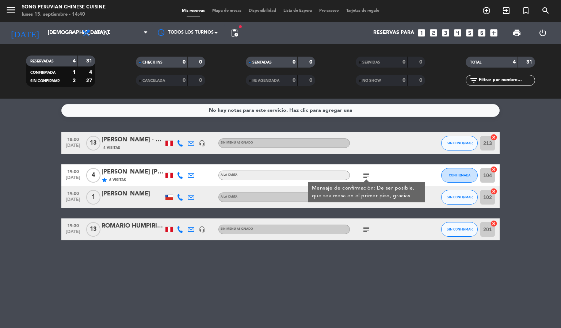
click at [298, 296] on div "No hay notas para este servicio. Haz clic para agregar una 18:00 [DATE] [PERSON…" at bounding box center [280, 213] width 561 height 229
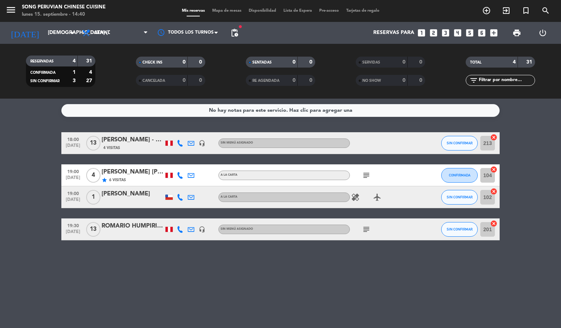
click at [224, 11] on span "Mapa de mesas" at bounding box center [226, 11] width 36 height 4
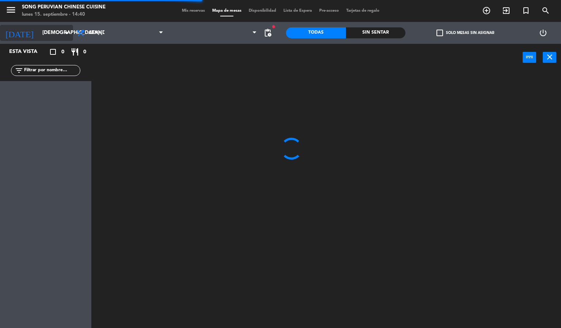
click at [47, 35] on input "[DEMOGRAPHIC_DATA] [DATE]" at bounding box center [73, 32] width 69 height 13
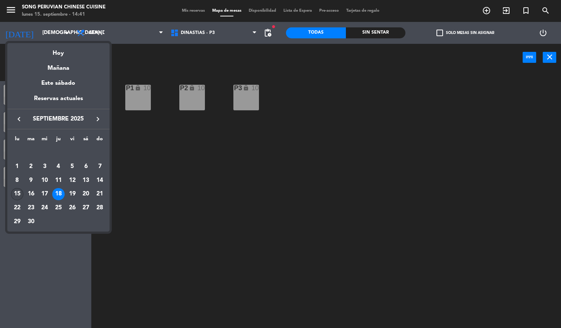
click at [20, 195] on div "15" at bounding box center [17, 194] width 12 height 12
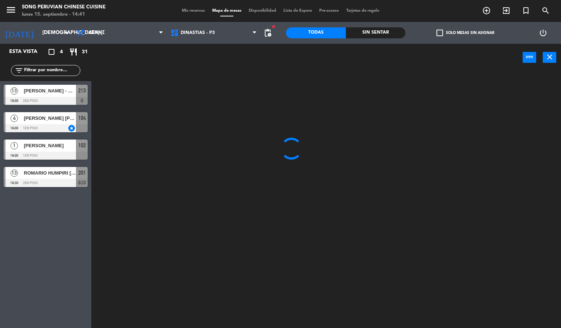
type input "lun. [DATE]"
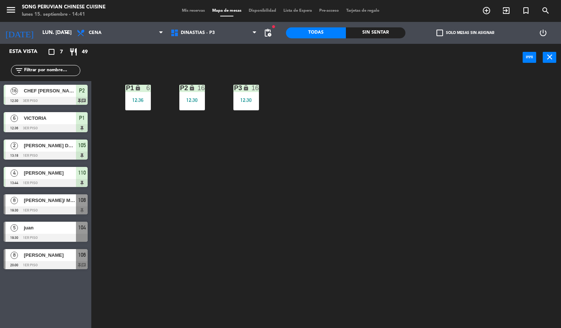
click at [269, 245] on div "P2 lock 16 12:30 P3 lock 16 12:30 P1 lock 6 12:36" at bounding box center [329, 200] width 464 height 257
click at [67, 198] on span "[PERSON_NAME]/ METEORITO AEREOLINEA" at bounding box center [50, 200] width 52 height 8
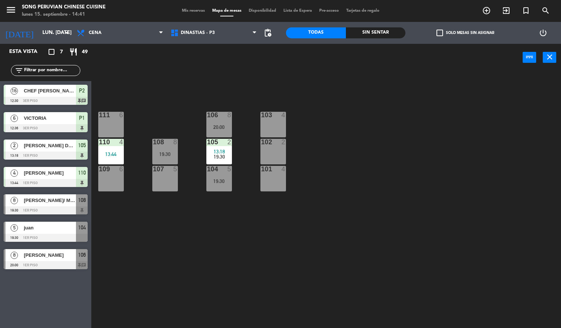
click at [175, 258] on div "103 4 106 8 20:00 111 6 102 2 105 2 13:18 19:30 108 8 19:30 110 4 13:44 101 4 1…" at bounding box center [329, 200] width 464 height 257
click at [66, 229] on span "juan" at bounding box center [50, 228] width 52 height 8
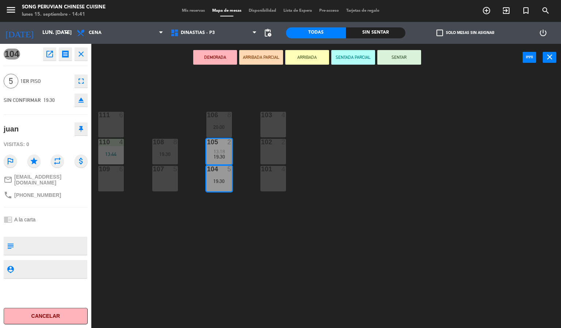
click at [188, 269] on div "103 4 106 8 20:00 111 6 102 2 105 2 13:18 19:30 108 8 19:30 110 4 13:44 101 4 1…" at bounding box center [329, 200] width 464 height 257
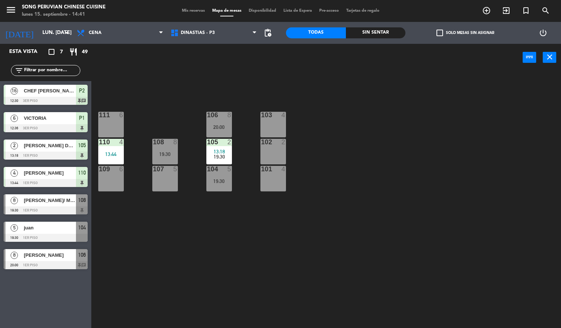
click at [59, 269] on div at bounding box center [46, 265] width 84 height 8
click at [201, 259] on div "103 4 106 8 20:00 111 6 102 2 105 2 13:18 19:30 108 8 19:30 110 4 13:44 101 4 1…" at bounding box center [329, 200] width 464 height 257
click at [41, 266] on div at bounding box center [46, 265] width 84 height 8
click at [191, 254] on div "103 4 106 8 20:00 111 6 102 2 105 2 13:18 19:30 108 8 19:30 110 4 13:44 101 4 1…" at bounding box center [329, 200] width 464 height 257
click at [136, 30] on span "Cena" at bounding box center [120, 33] width 94 height 16
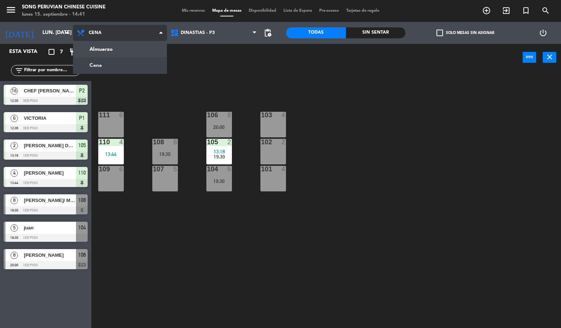
click at [148, 52] on ng-component "menu Song Peruvian Chinese Cuisine lunes 15. septiembre - 14:41 Mis reservas Ma…" at bounding box center [280, 164] width 561 height 328
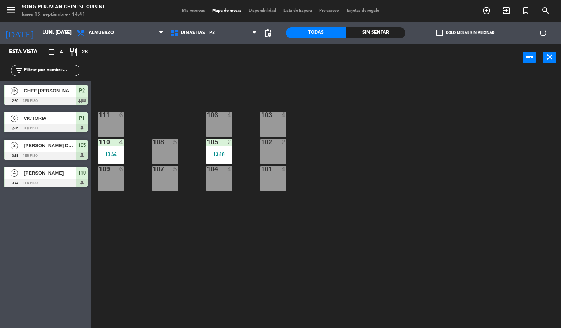
click at [384, 224] on div "103 4 106 4 111 6 102 2 105 2 13:18 108 5 110 4 13:44 101 4 104 4 107 5 109 6" at bounding box center [329, 200] width 464 height 257
click at [206, 139] on div "105" at bounding box center [207, 142] width 12 height 7
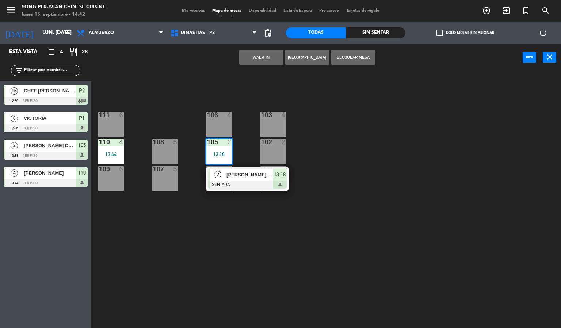
click at [254, 185] on div at bounding box center [247, 185] width 78 height 8
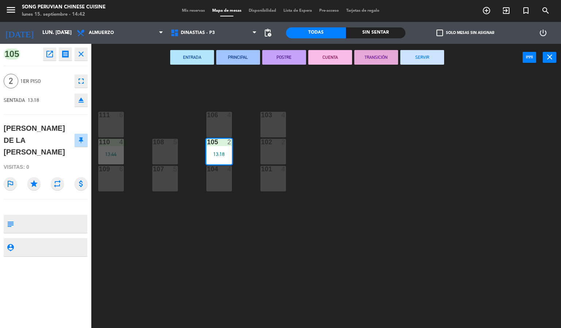
click at [336, 64] on button "CUENTA" at bounding box center [330, 57] width 44 height 15
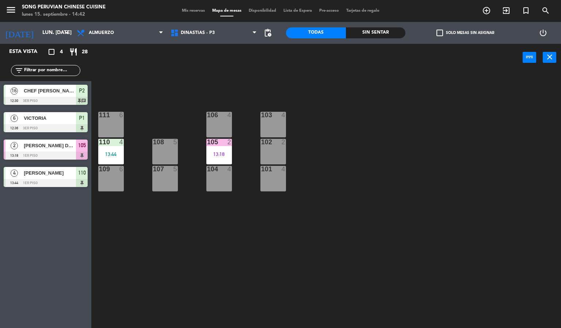
click at [369, 163] on div "103 4 106 4 111 6 102 2 105 2 13:18 108 5 110 4 13:44 101 4 104 4 107 5 109 6" at bounding box center [329, 200] width 464 height 257
click at [164, 112] on div "103 4 106 4 111 6 102 2 105 2 13:18 108 5 110 4 13:44 101 4 104 4 107 5 109 6" at bounding box center [329, 200] width 464 height 257
click at [424, 236] on div "103 4 106 4 111 6 102 2 105 2 13:18 108 5 110 4 13:44 101 4 104 4 107 5 109 6" at bounding box center [329, 200] width 464 height 257
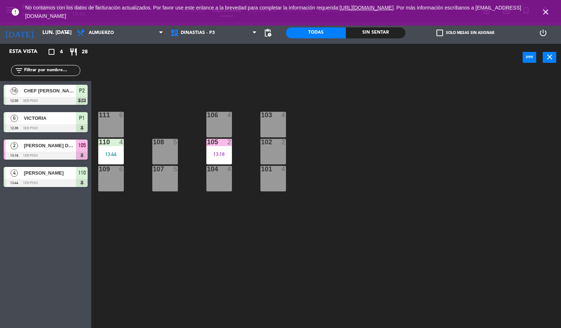
click at [545, 11] on icon "close" at bounding box center [545, 12] width 9 height 9
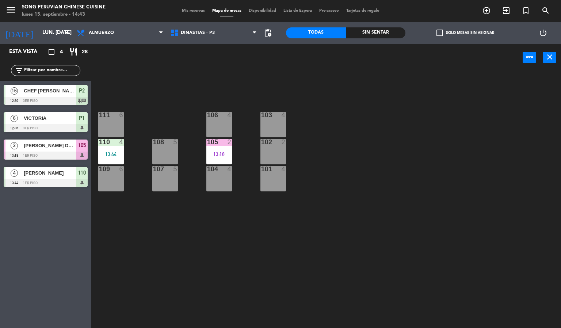
click at [463, 125] on div "103 4 106 4 111 6 102 2 105 2 13:18 108 5 110 4 13:44 101 4 104 4 107 5 109 6" at bounding box center [329, 200] width 464 height 257
click at [208, 153] on div "13:18" at bounding box center [219, 153] width 26 height 5
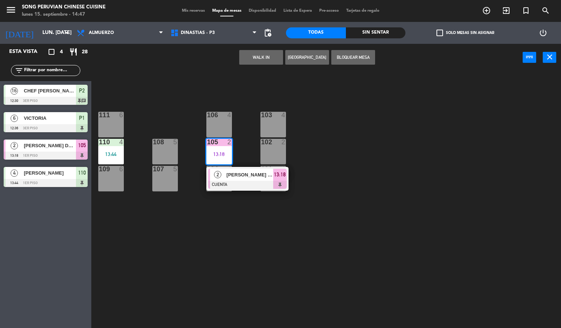
click at [252, 188] on div at bounding box center [247, 185] width 78 height 8
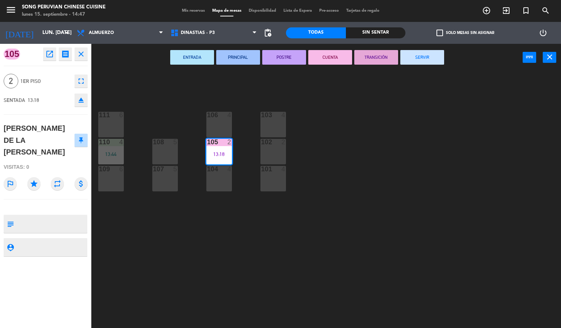
click at [422, 56] on button "SERVIR" at bounding box center [422, 57] width 44 height 15
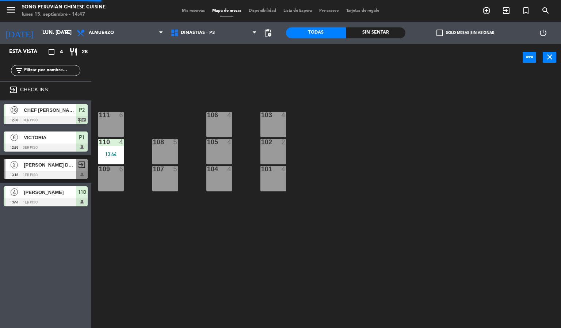
click at [428, 139] on div "103 4 106 4 111 6 102 2 105 4 108 5 110 4 13:44 101 4 104 4 107 5 109 6" at bounding box center [329, 200] width 464 height 257
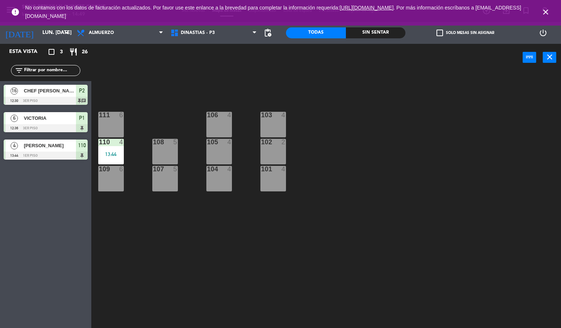
click at [370, 284] on div "103 4 106 4 111 6 102 2 105 4 108 5 110 4 13:44 101 4 104 4 107 5 109 6" at bounding box center [329, 200] width 464 height 257
click at [547, 33] on icon "power_settings_new" at bounding box center [542, 32] width 9 height 9
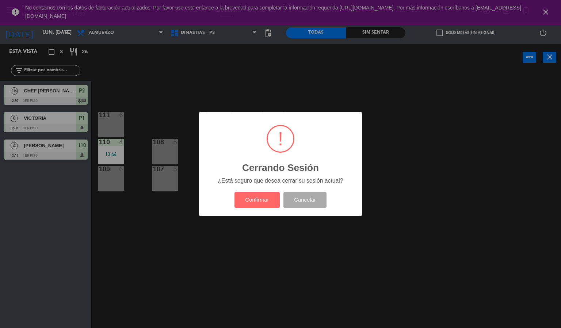
click at [550, 12] on div "? ! i Cerrando Sesión × ¿Está seguro que desea cerrar su sesión actual? Confirm…" at bounding box center [280, 164] width 561 height 328
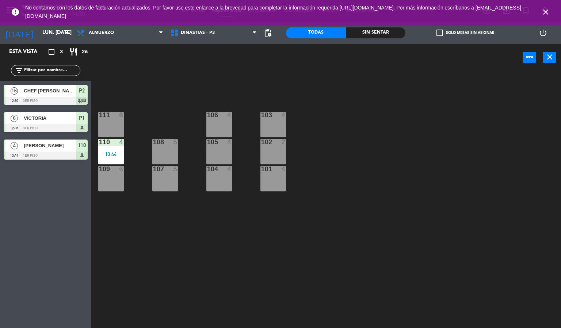
click at [545, 11] on icon "close" at bounding box center [545, 12] width 9 height 9
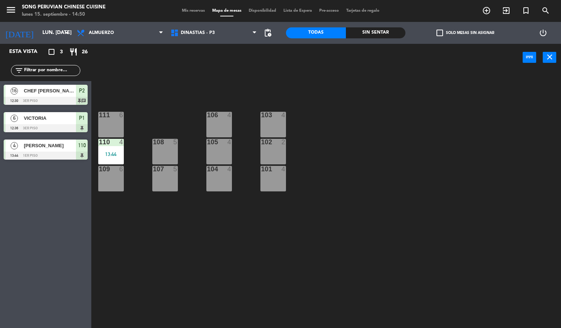
click at [424, 165] on div "103 4 106 4 111 6 102 2 105 4 108 5 110 4 13:44 101 4 104 4 107 5 109 6" at bounding box center [329, 200] width 464 height 257
click at [352, 171] on div "103 4 106 4 111 6 102 2 105 4 108 5 110 4 13:44 101 4 104 4 107 5 109 6" at bounding box center [329, 200] width 464 height 257
click at [206, 32] on span "DINASTIAS - P3" at bounding box center [198, 32] width 34 height 5
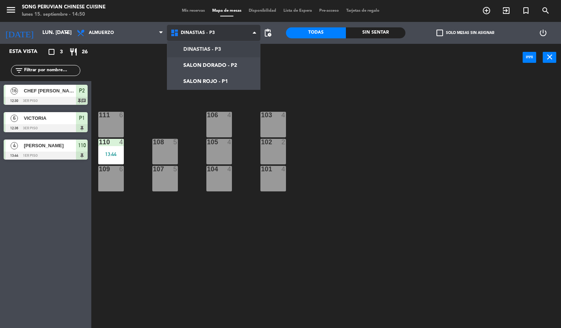
click at [224, 83] on ng-component "menu Song Peruvian Chinese Cuisine lunes 15. septiembre - 14:50 Mis reservas Ma…" at bounding box center [280, 164] width 561 height 328
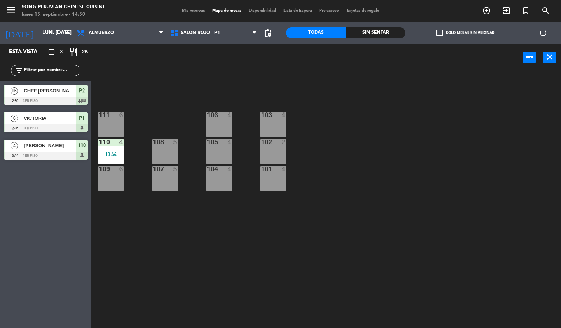
click at [236, 278] on div "103 4 106 4 111 6 102 2 105 4 108 5 110 4 13:44 101 4 104 4 107 5 109 6" at bounding box center [329, 200] width 464 height 257
click at [267, 113] on div at bounding box center [273, 115] width 12 height 7
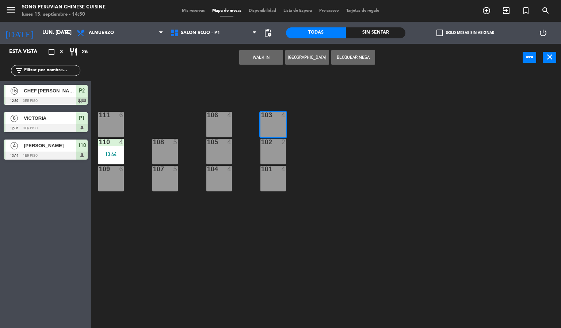
click at [269, 61] on button "WALK IN" at bounding box center [261, 57] width 44 height 15
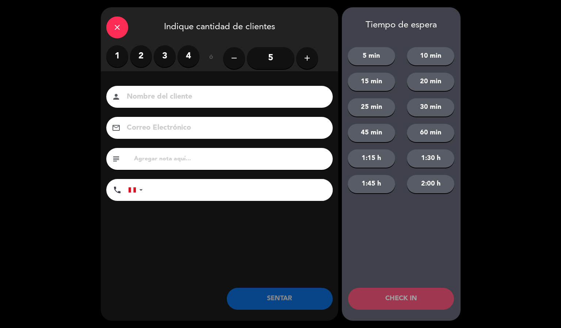
click at [166, 51] on label "3" at bounding box center [165, 56] width 22 height 22
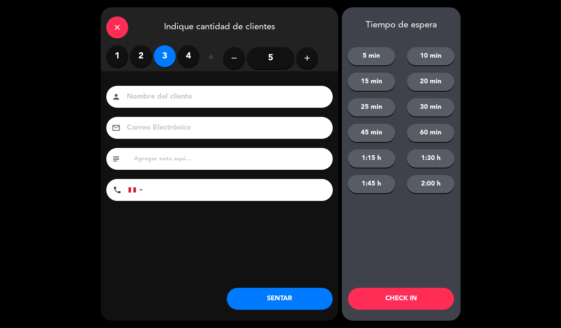
click at [204, 100] on input at bounding box center [224, 97] width 197 height 13
type input "[PERSON_NAME]"
click at [405, 298] on button "CHECK IN" at bounding box center [401, 299] width 106 height 22
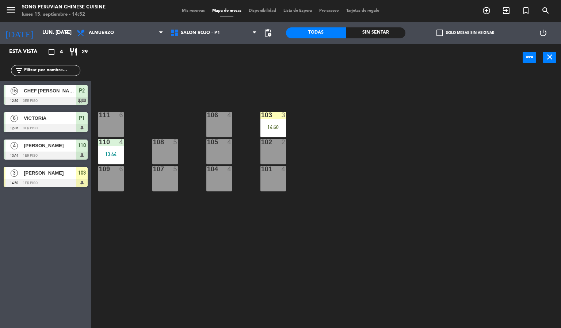
click at [213, 78] on div "103 3 14:50 106 4 111 6 102 2 105 4 108 5 110 4 13:44 101 4 104 4 107 5 109 6" at bounding box center [329, 200] width 464 height 257
click at [68, 120] on span "VICTORIA" at bounding box center [50, 118] width 52 height 8
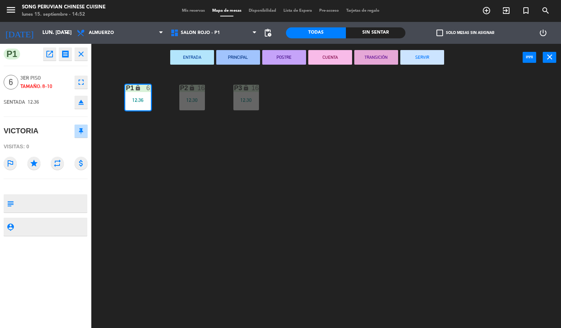
click at [341, 195] on div "P2 lock 16 12:30 P3 lock 16 12:30 P1 lock 6 12:36" at bounding box center [329, 200] width 464 height 257
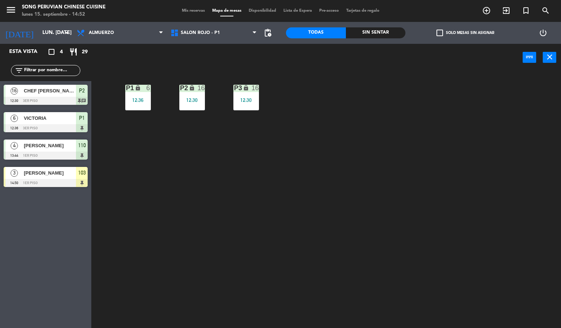
click at [243, 95] on div "P3 lock 16 12:30" at bounding box center [246, 98] width 26 height 26
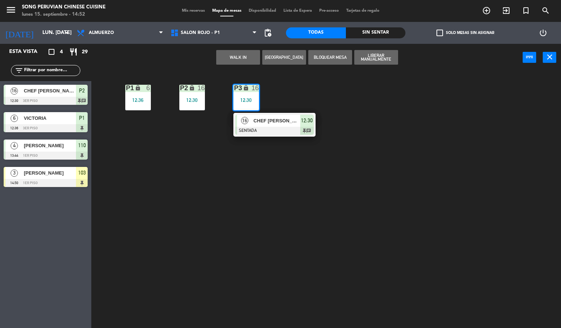
click at [285, 132] on div at bounding box center [274, 131] width 78 height 8
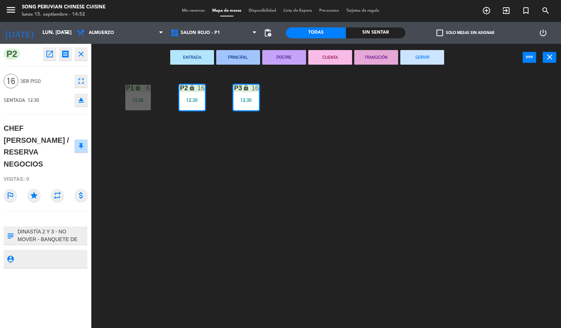
click at [338, 64] on button "CUENTA" at bounding box center [330, 57] width 44 height 15
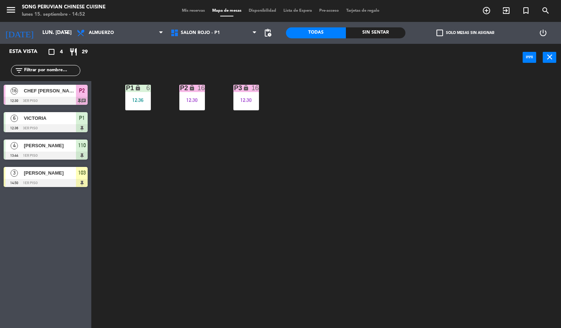
click at [59, 103] on div at bounding box center [46, 101] width 84 height 8
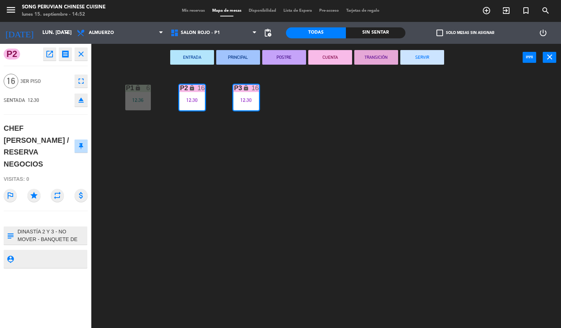
click at [85, 84] on icon "fullscreen" at bounding box center [81, 81] width 9 height 9
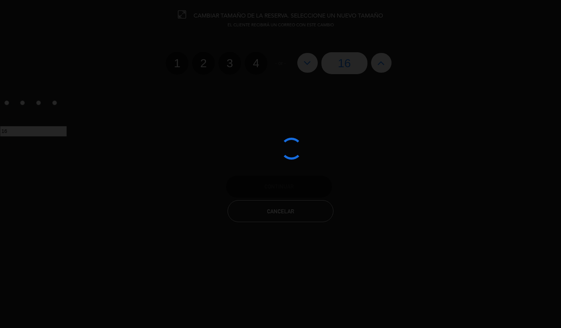
click at [307, 72] on div at bounding box center [280, 164] width 561 height 328
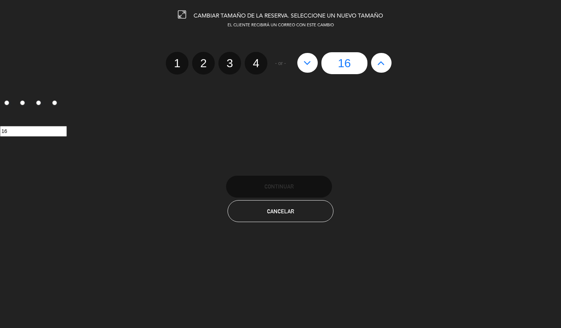
click at [316, 64] on button at bounding box center [307, 63] width 20 height 20
type input "15"
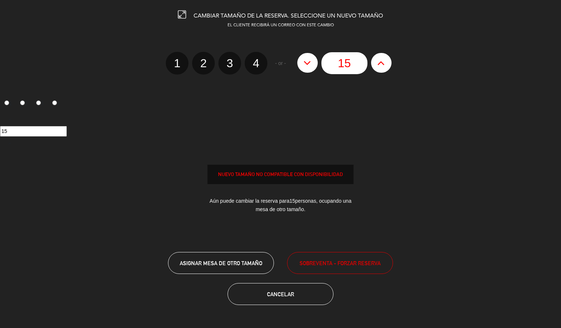
click at [304, 57] on icon at bounding box center [307, 63] width 8 height 12
type input "14"
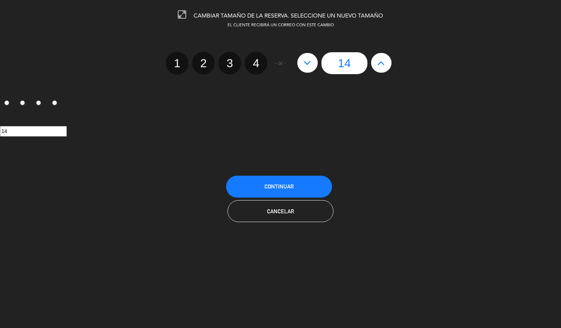
click at [300, 193] on button "Continuar" at bounding box center [279, 187] width 106 height 22
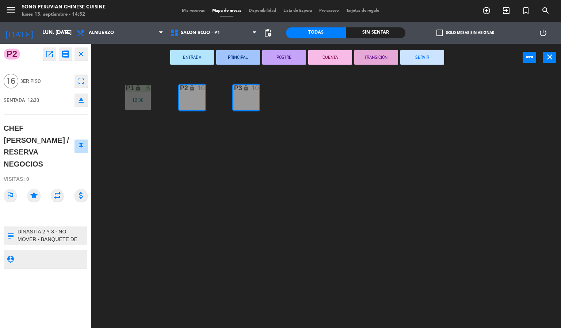
click at [252, 245] on div "P2 lock 10 P3 lock 10 P1 lock 6 12:36" at bounding box center [329, 200] width 464 height 257
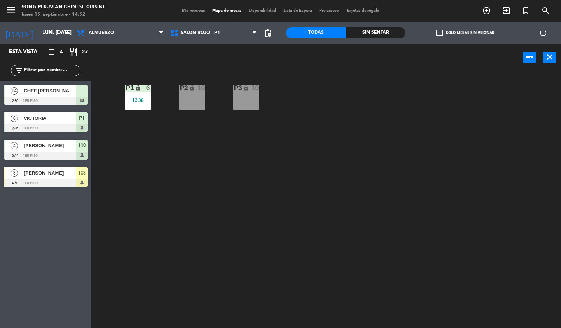
click at [68, 93] on span "CHEF [PERSON_NAME] / RESERVA NEGOCIOS" at bounding box center [50, 91] width 52 height 8
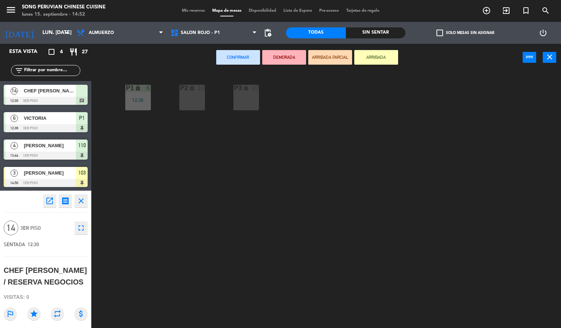
click at [188, 99] on div "P2 lock 10" at bounding box center [192, 98] width 26 height 26
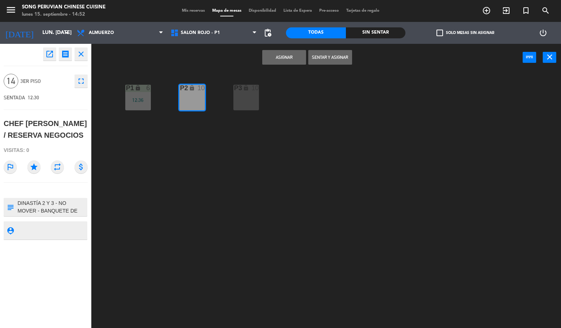
click at [254, 104] on div "P3 lock 10" at bounding box center [246, 98] width 26 height 26
click at [289, 55] on button "Asignar" at bounding box center [284, 57] width 44 height 15
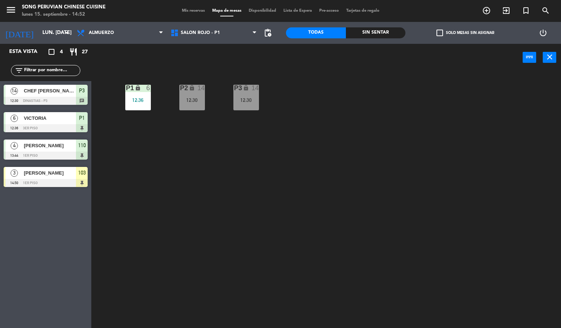
click at [243, 101] on div "12:30" at bounding box center [246, 99] width 26 height 5
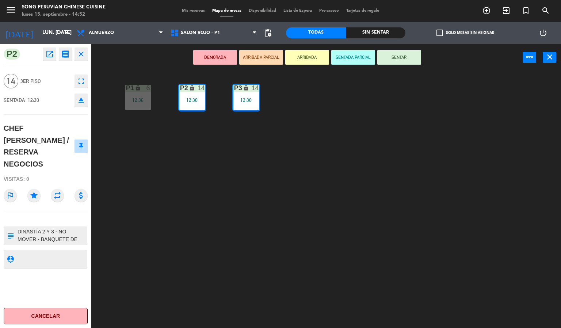
click at [385, 55] on button "SENTAR" at bounding box center [399, 57] width 44 height 15
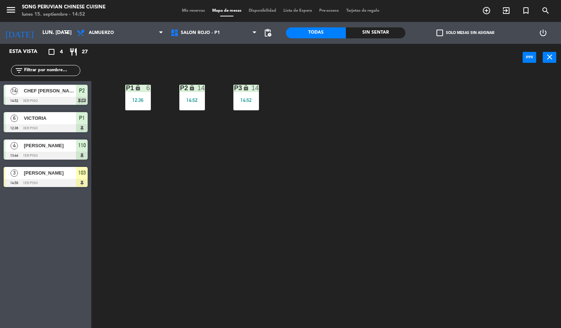
click at [285, 171] on div "P2 lock 14 14:52 P3 lock 14 14:52 P1 lock 6 12:36" at bounding box center [329, 200] width 464 height 257
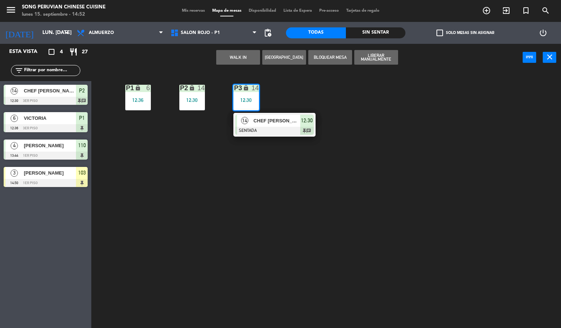
click at [286, 127] on div at bounding box center [274, 131] width 78 height 8
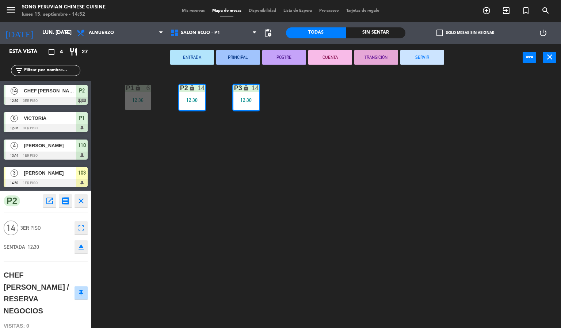
click at [331, 56] on button "CUENTA" at bounding box center [330, 57] width 44 height 15
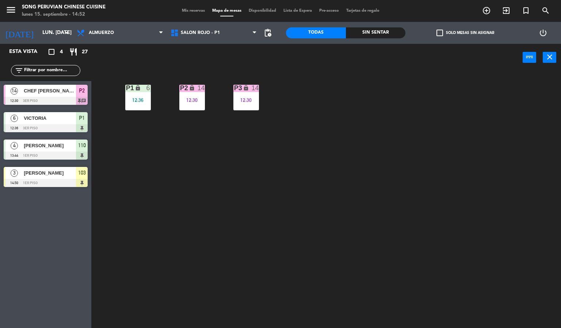
click at [305, 201] on div "P2 lock 14 12:30 P3 lock 14 12:30 P1 lock 6 12:36" at bounding box center [329, 200] width 464 height 257
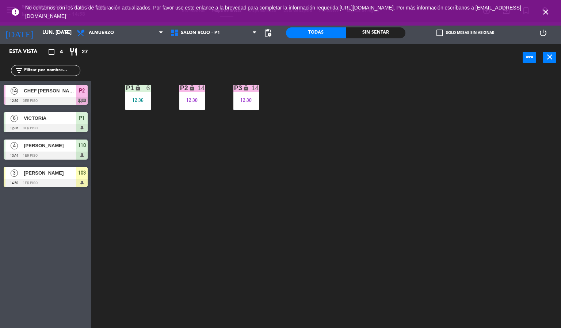
click at [548, 15] on icon "close" at bounding box center [545, 12] width 9 height 9
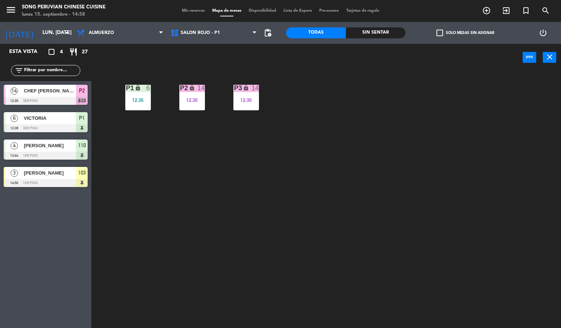
click at [448, 179] on div "P2 lock 14 12:30 P3 lock 14 12:30 P1 lock 6 12:36" at bounding box center [329, 200] width 464 height 257
click at [282, 176] on div "P2 lock 14 12:30 P3 lock 14 12:30 P1 lock 6 12:36" at bounding box center [329, 200] width 464 height 257
click at [76, 175] on div "103" at bounding box center [82, 173] width 12 height 12
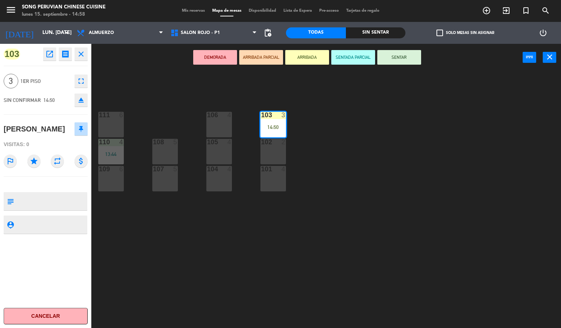
click at [400, 56] on button "SENTAR" at bounding box center [399, 57] width 44 height 15
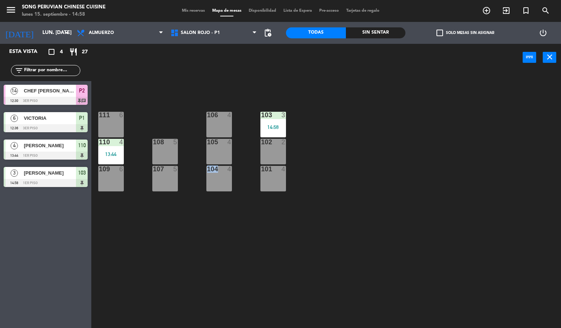
click at [396, 243] on div "103 3 14:58 106 4 111 6 102 2 105 4 108 5 110 4 13:44 101 4 104 4 107 5 109 6" at bounding box center [329, 200] width 464 height 257
